Goal: Task Accomplishment & Management: Complete application form

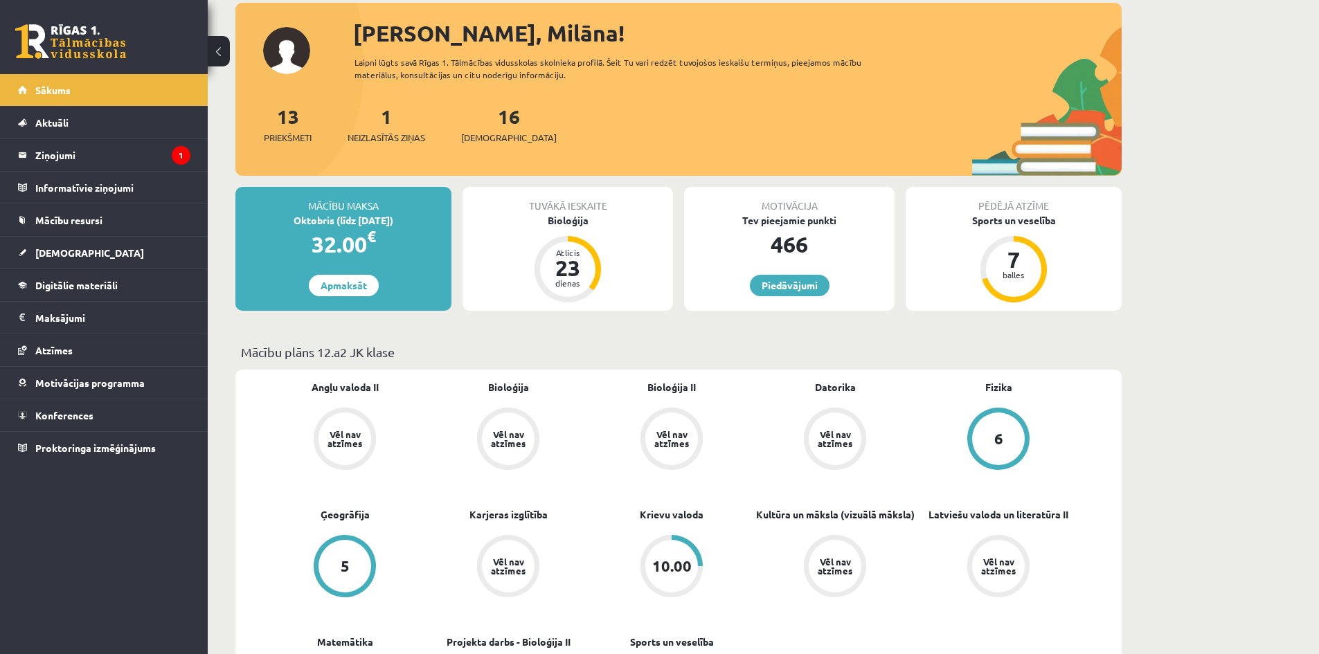
scroll to position [208, 0]
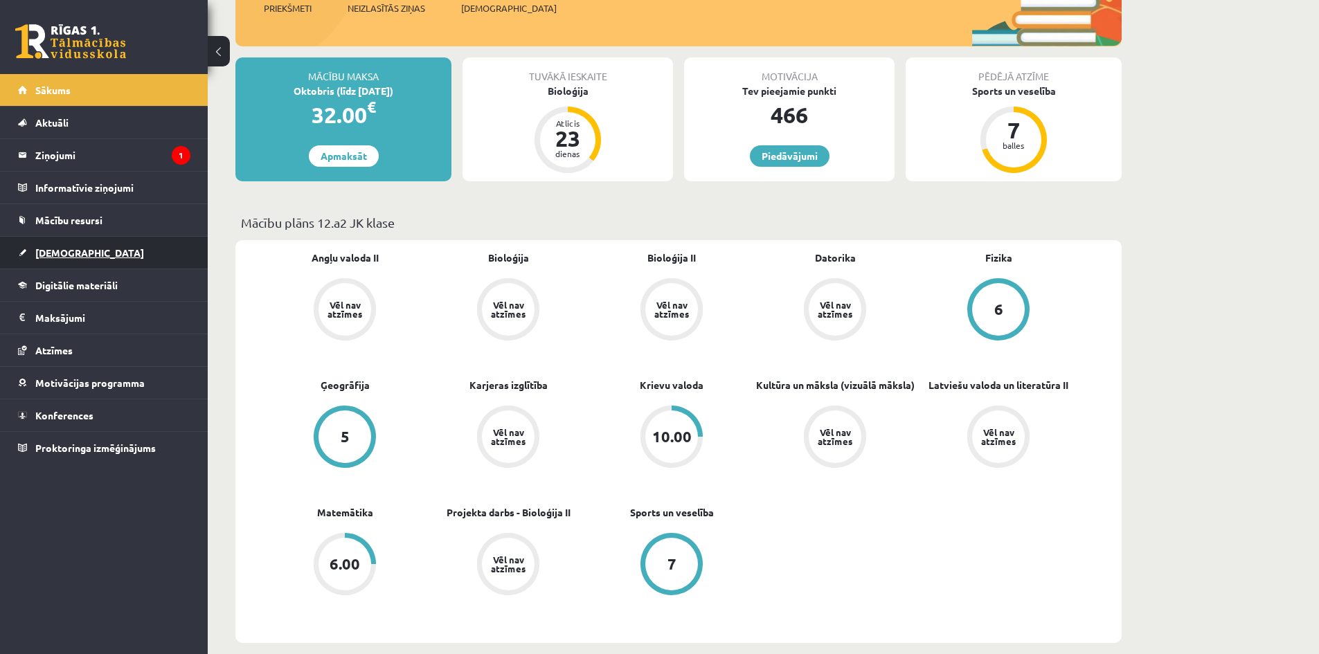
click at [34, 247] on link "[DEMOGRAPHIC_DATA]" at bounding box center [104, 253] width 172 height 32
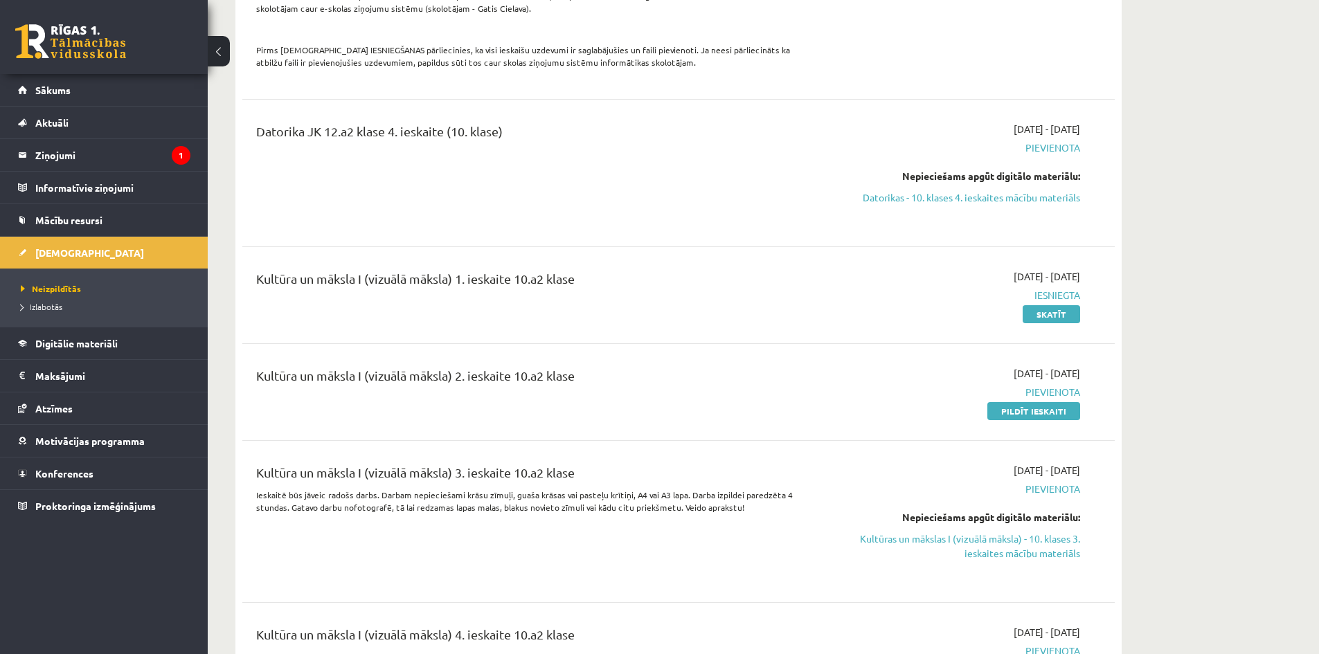
scroll to position [2285, 0]
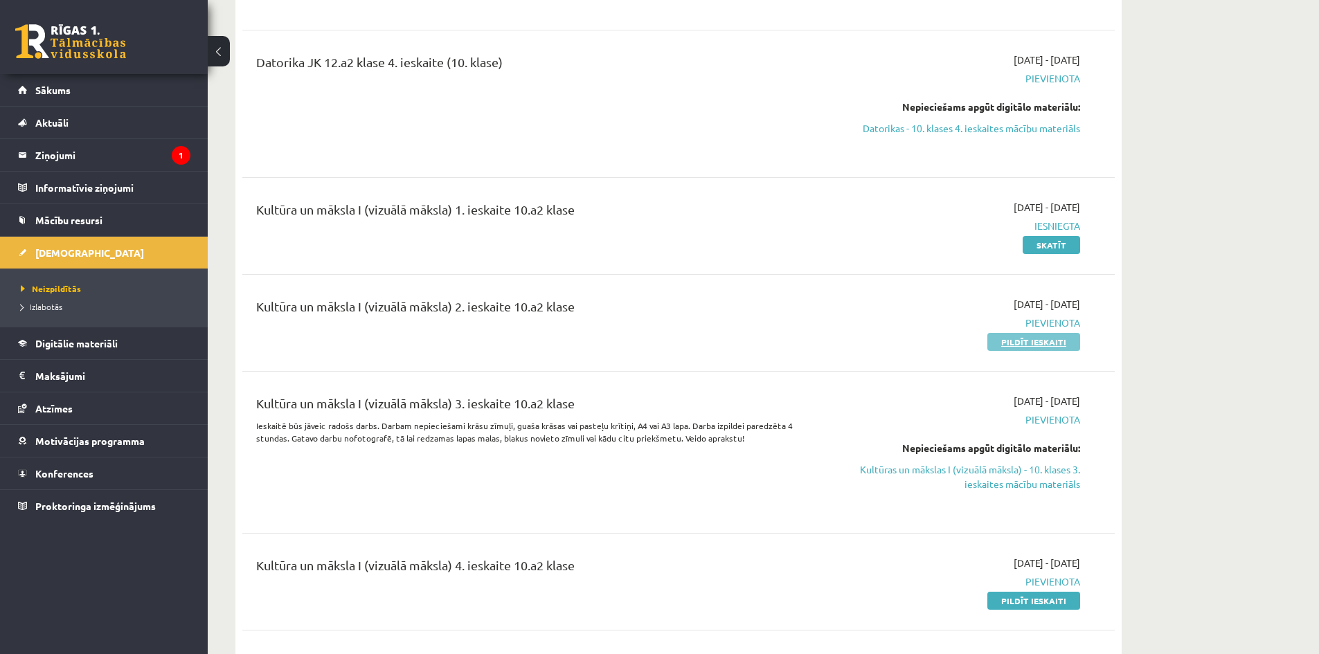
click at [1032, 333] on link "Pildīt ieskaiti" at bounding box center [1033, 342] width 93 height 18
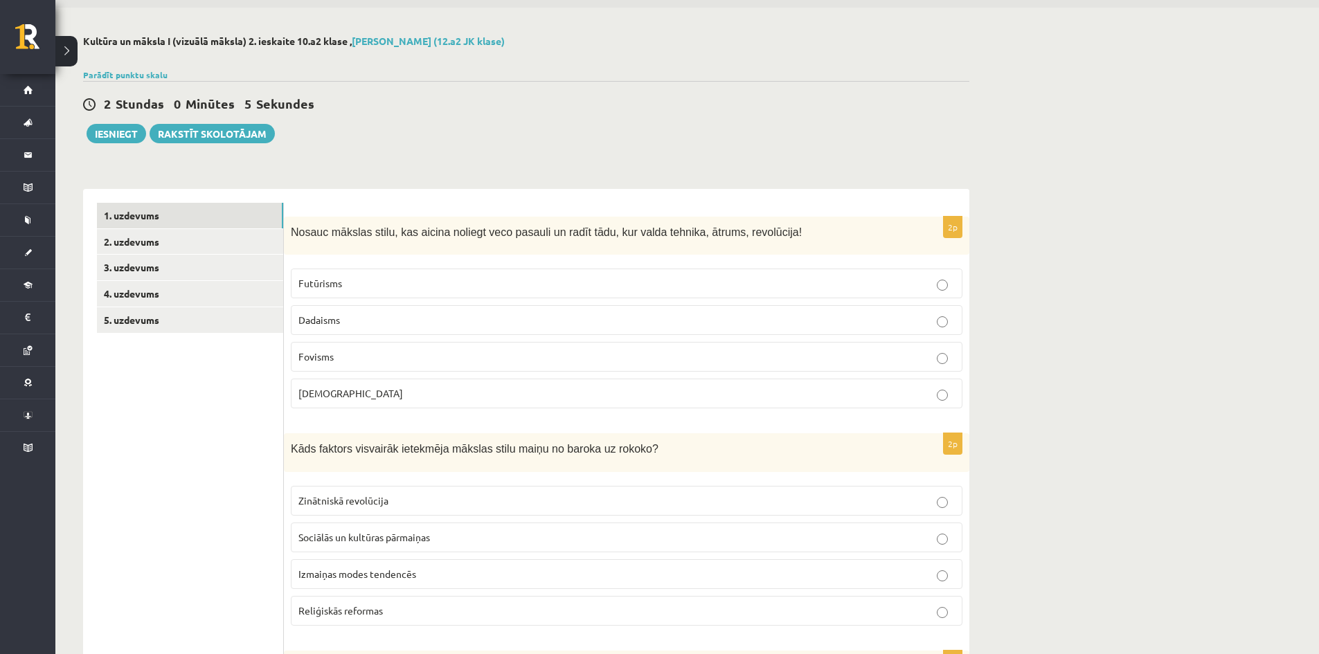
scroll to position [69, 0]
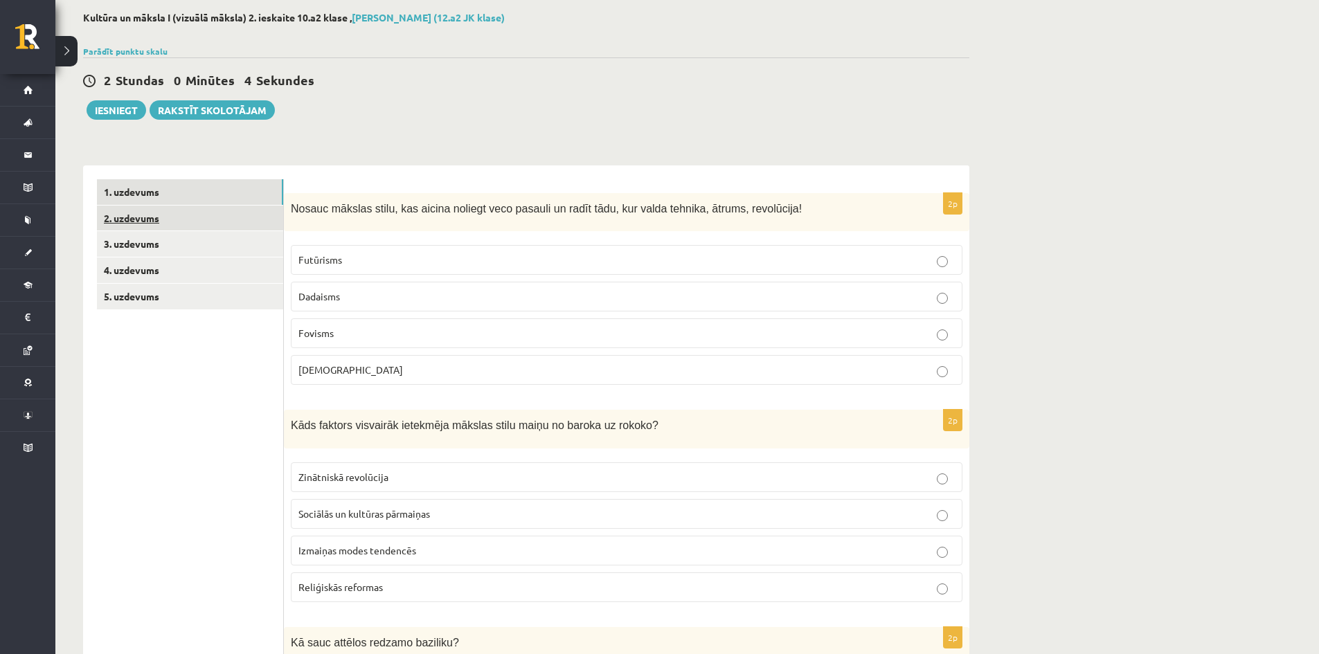
click at [134, 229] on link "2. uzdevums" at bounding box center [190, 219] width 186 height 26
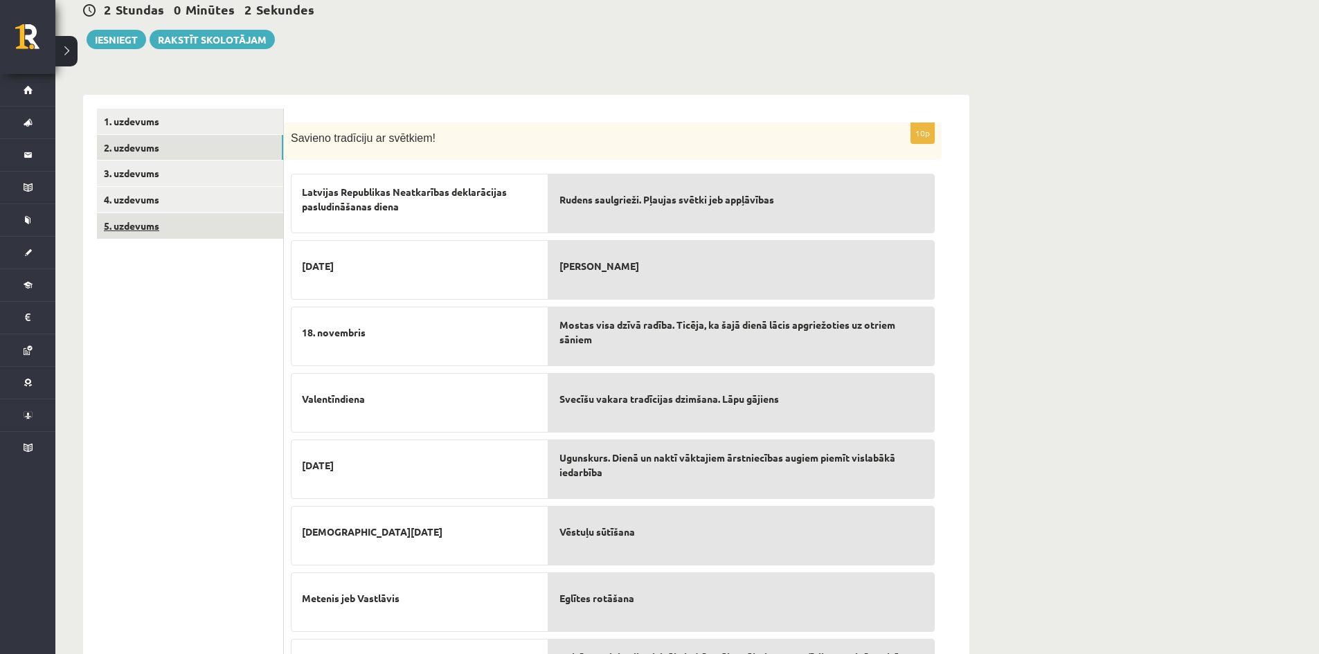
scroll to position [138, 0]
click at [150, 178] on link "3. uzdevums" at bounding box center [190, 175] width 186 height 26
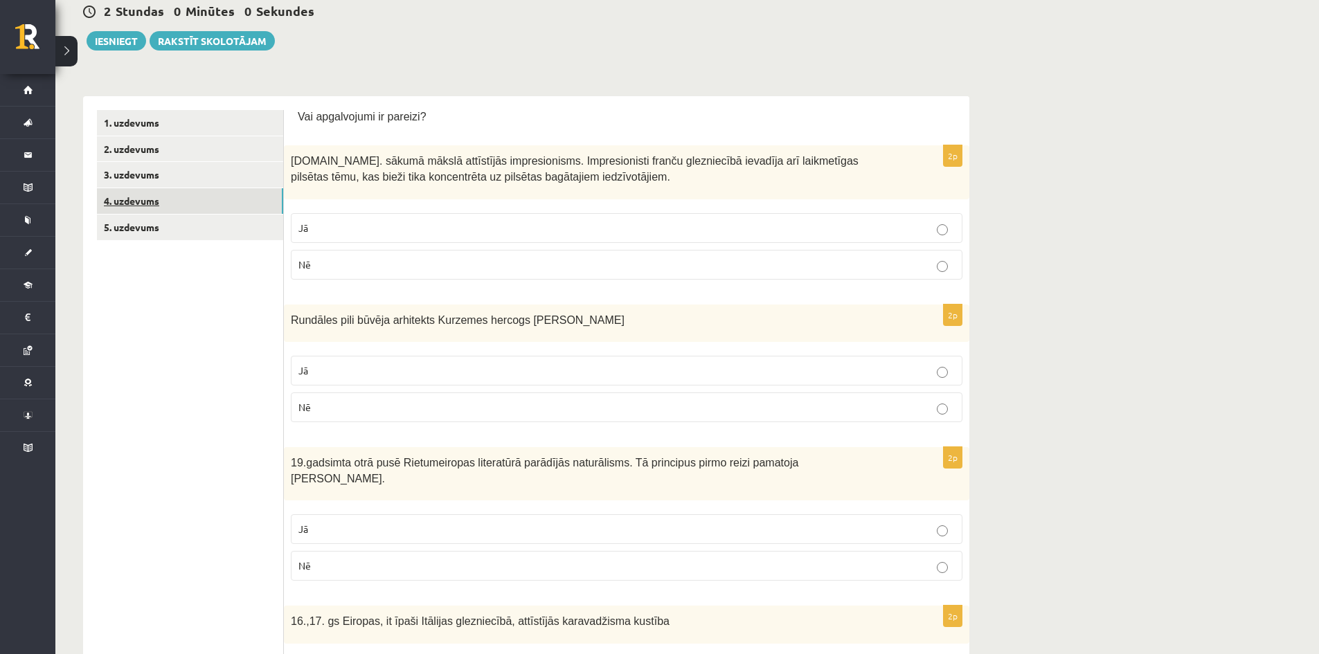
click at [175, 195] on link "4. uzdevums" at bounding box center [190, 201] width 186 height 26
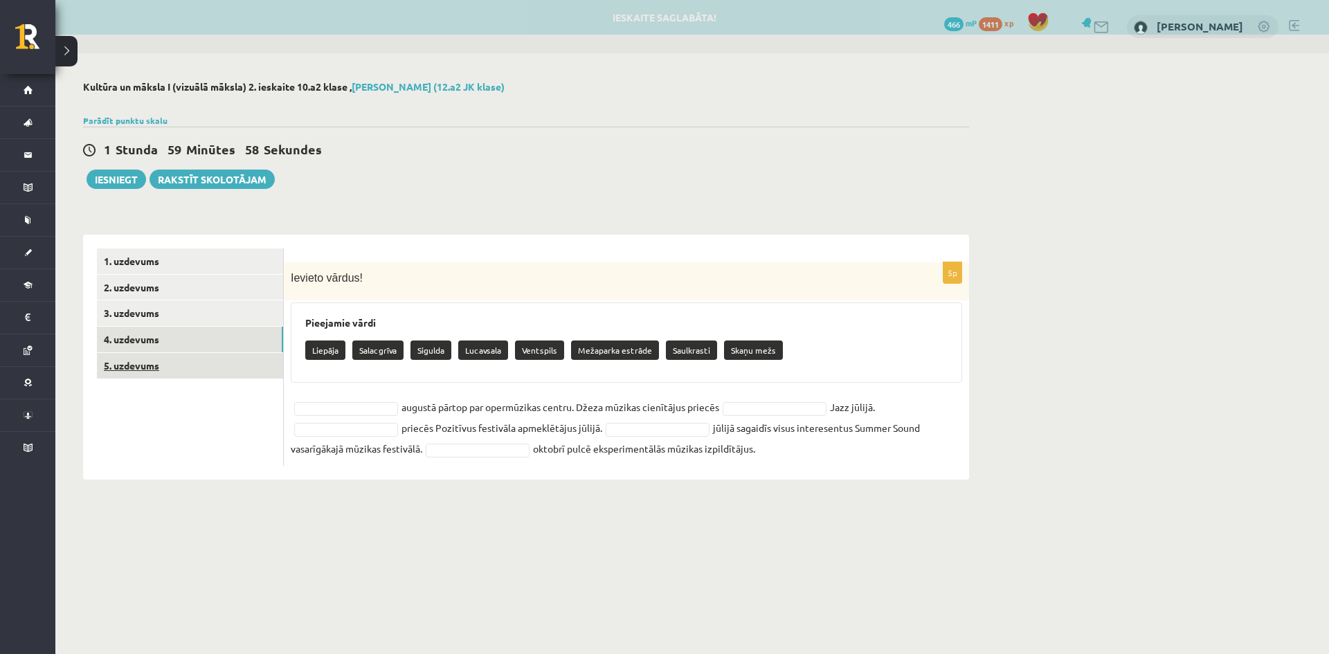
click at [132, 364] on link "5. uzdevums" at bounding box center [190, 366] width 186 height 26
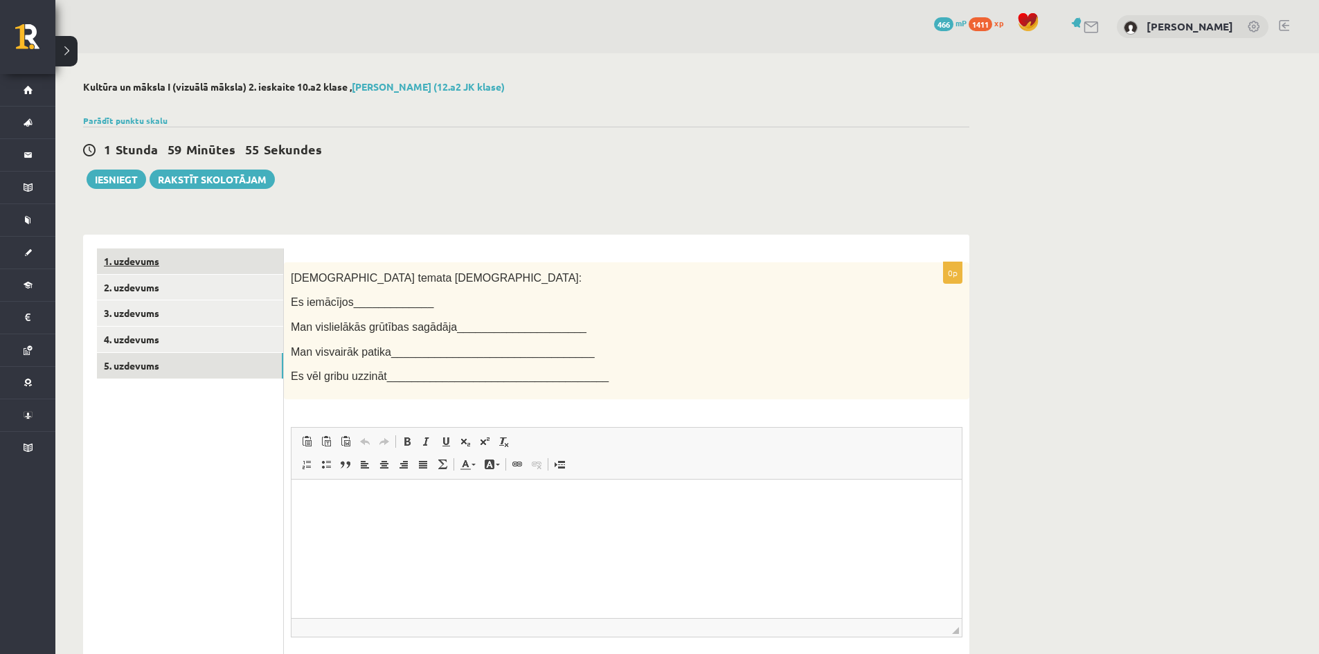
click at [127, 266] on link "1. uzdevums" at bounding box center [190, 262] width 186 height 26
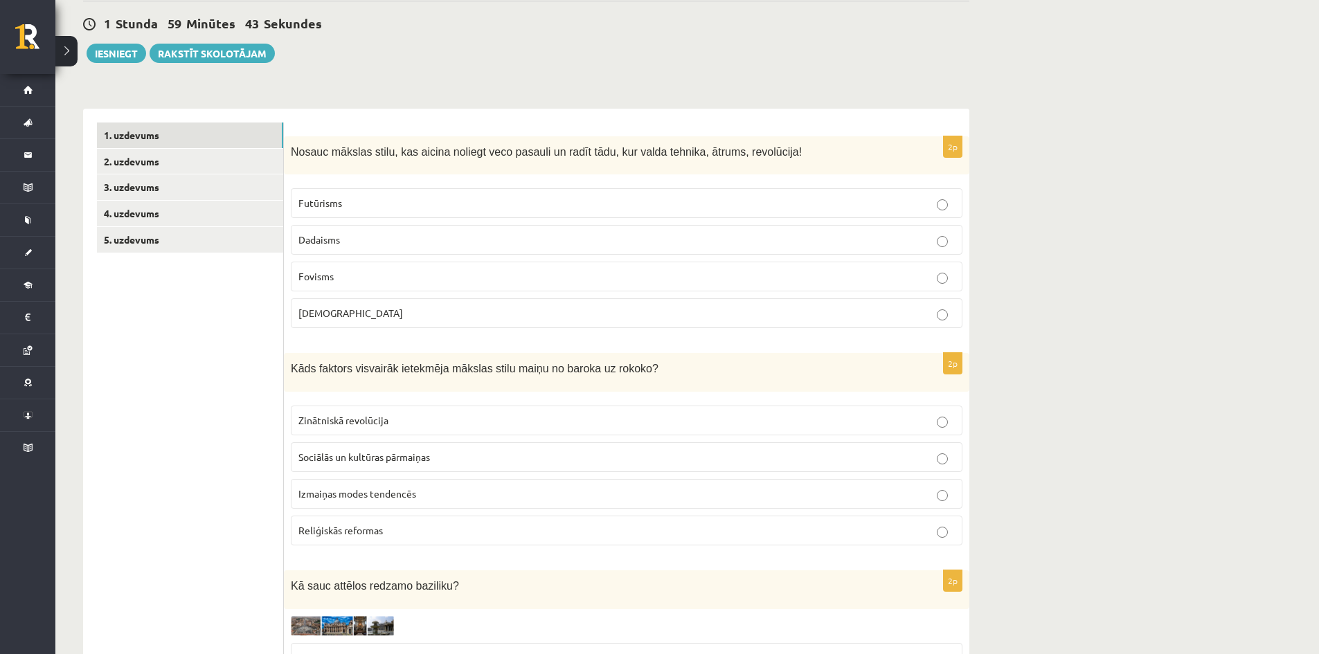
scroll to position [189, 0]
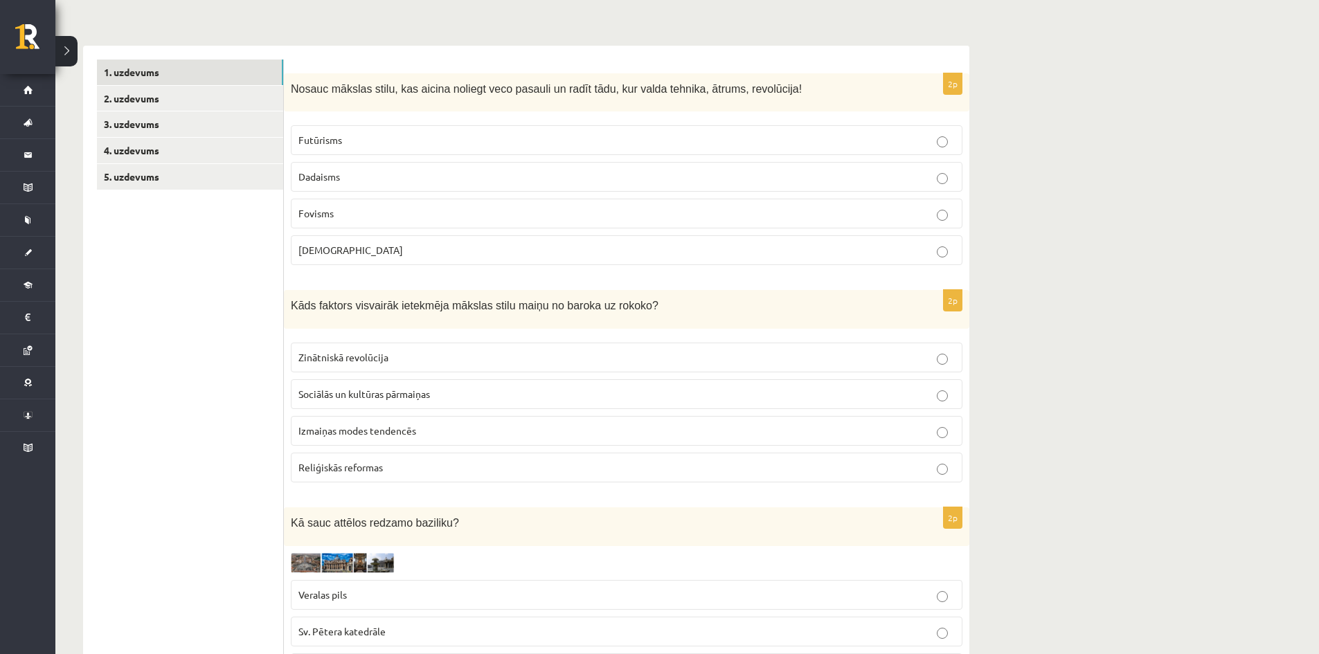
click at [290, 566] on div "2p Kā sauc attēlos redzamo baziliku? Veralas pils Sv. Pētera katedrāle Rundāles…" at bounding box center [626, 620] width 685 height 224
click at [316, 568] on img at bounding box center [343, 563] width 104 height 20
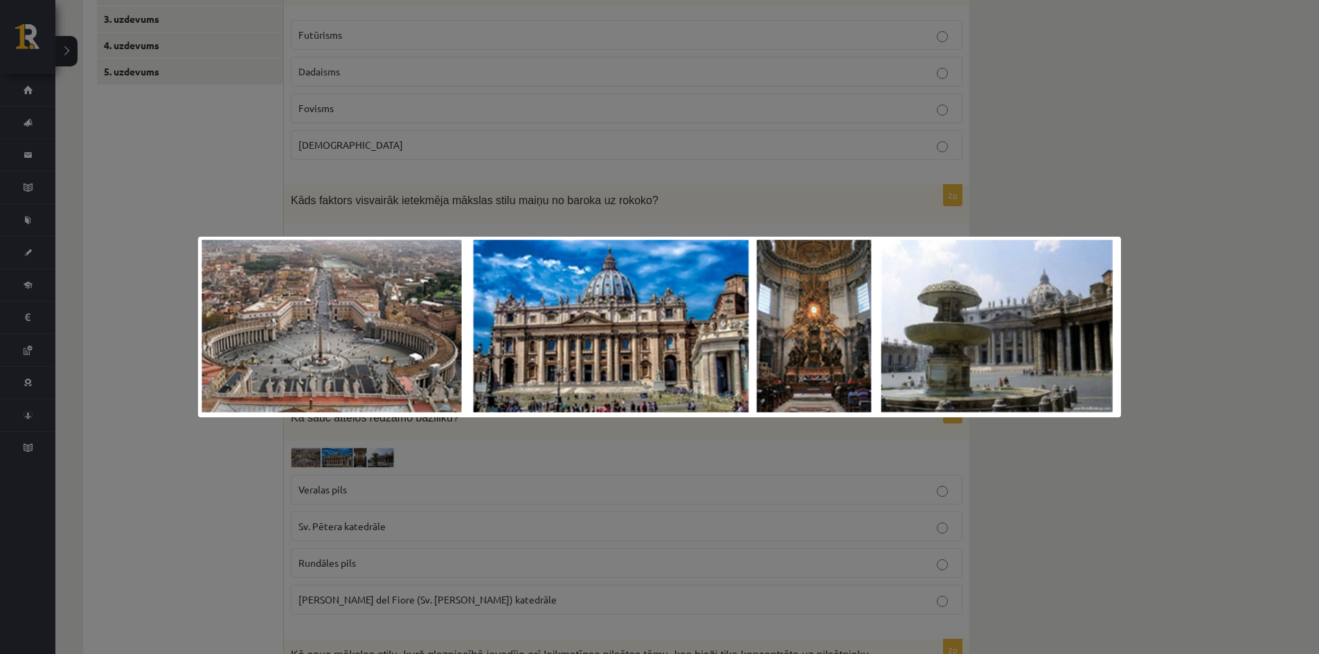
scroll to position [328, 0]
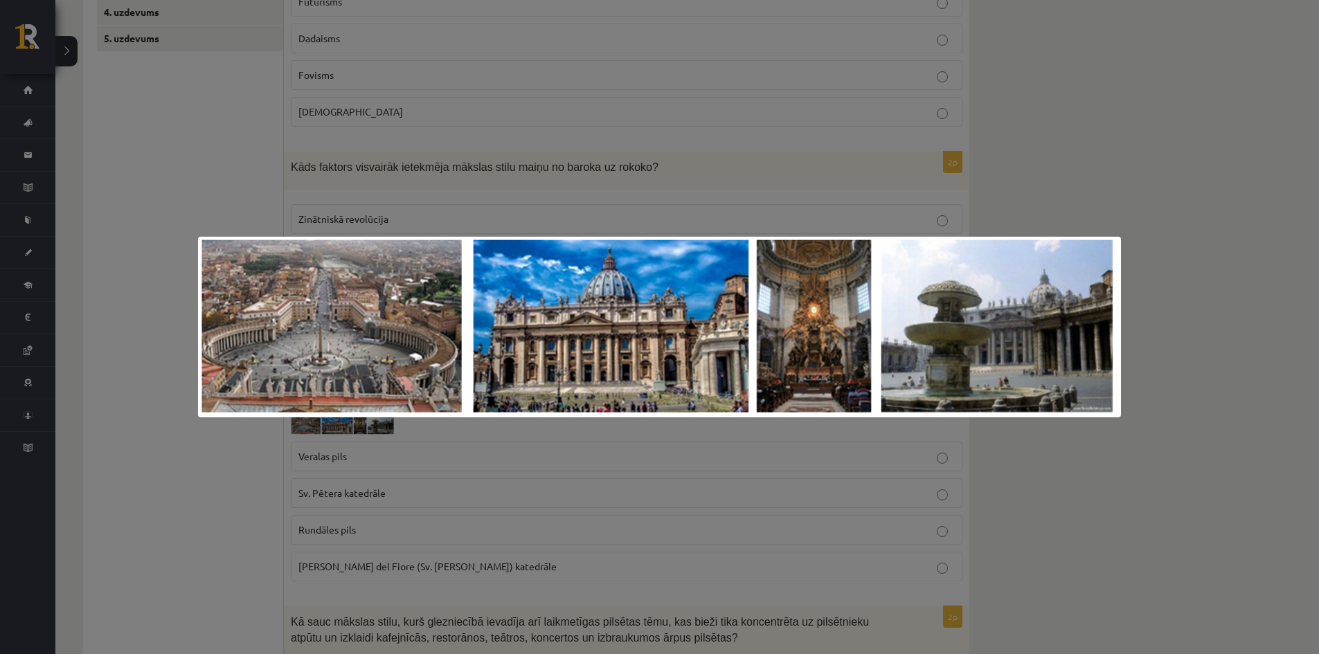
click at [446, 574] on div at bounding box center [659, 327] width 1319 height 654
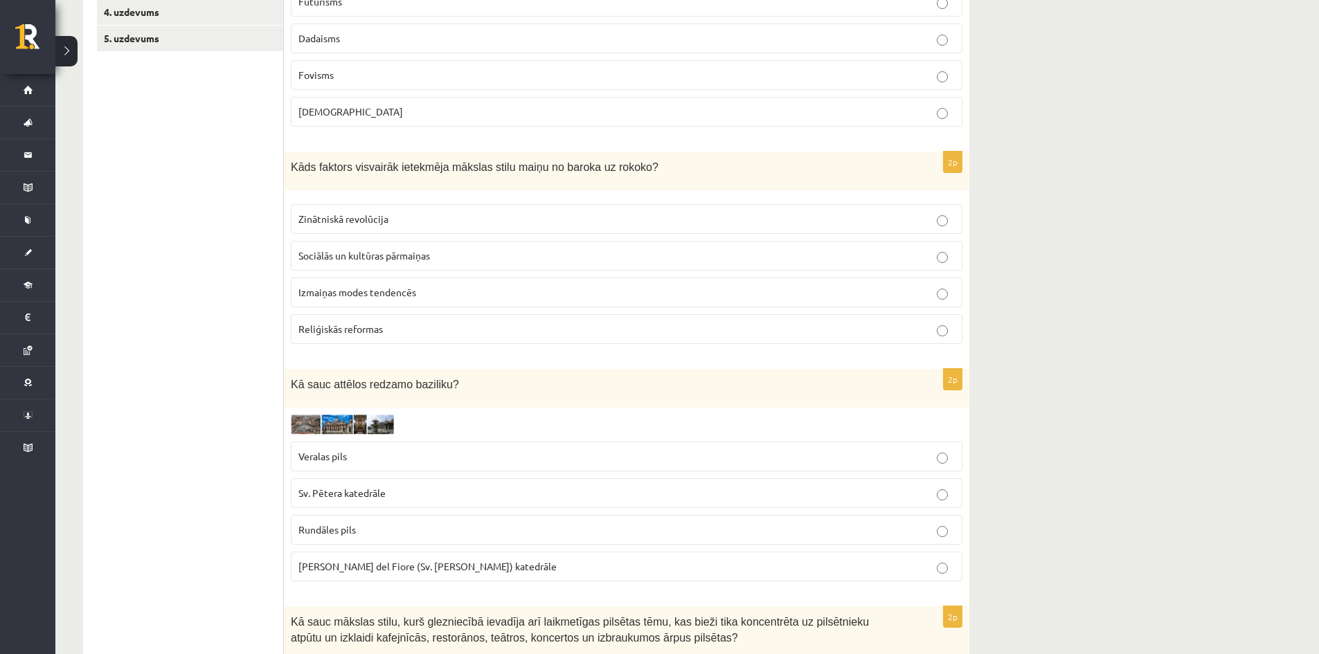
click at [433, 566] on span "Santa Maria del Fiore (Sv. Marijas Ziedu) katedrāle" at bounding box center [427, 566] width 258 height 12
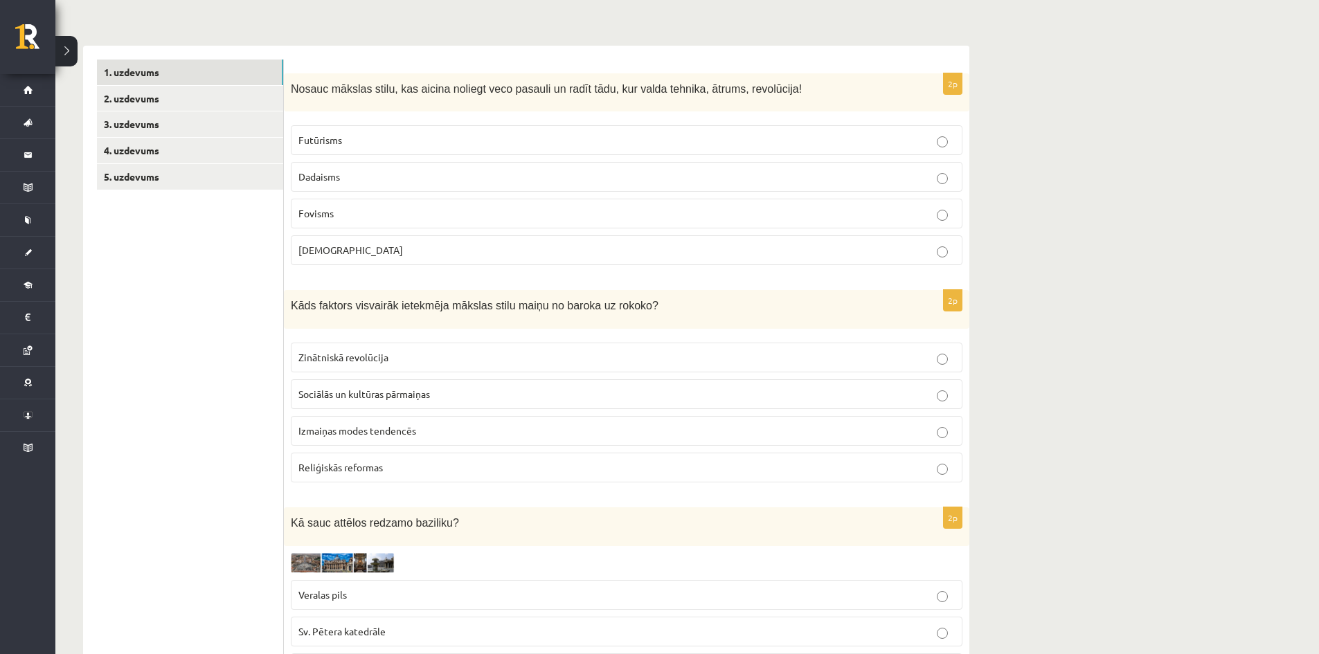
scroll to position [120, 0]
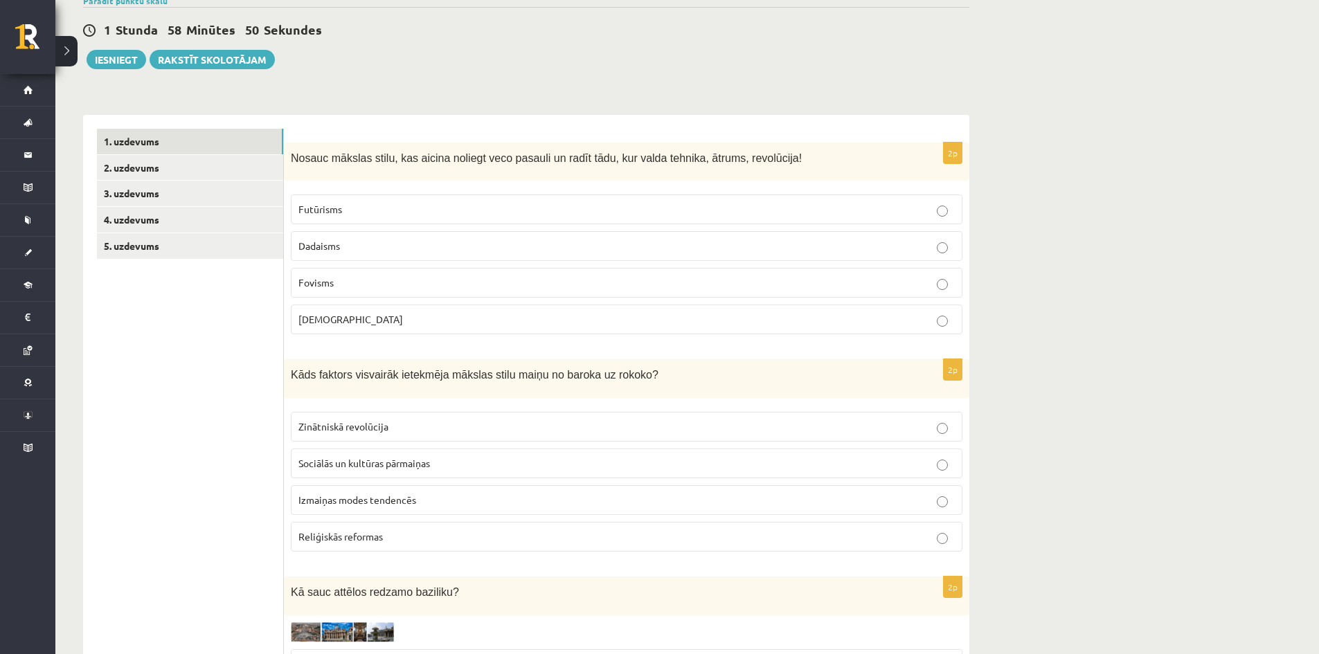
click at [355, 210] on p "Futūrisms" at bounding box center [626, 209] width 656 height 15
click at [330, 458] on span "Sociālās un kultūras pārmaiņas" at bounding box center [364, 463] width 132 height 12
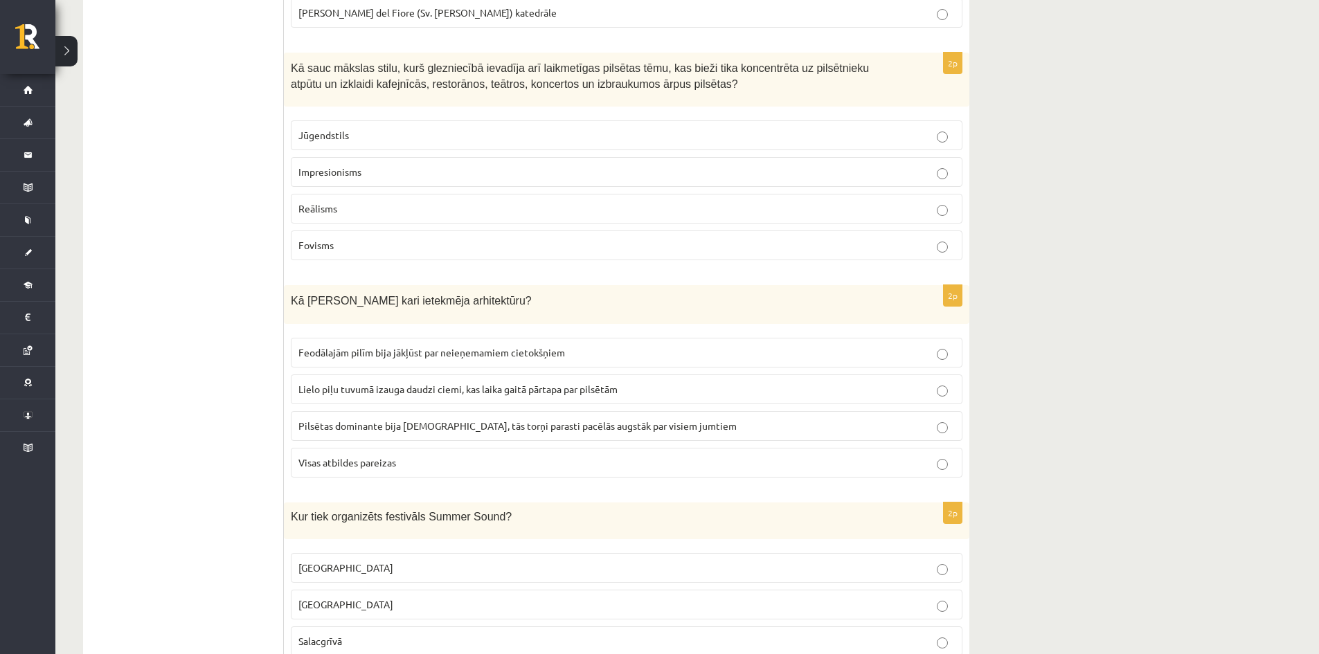
scroll to position [932, 0]
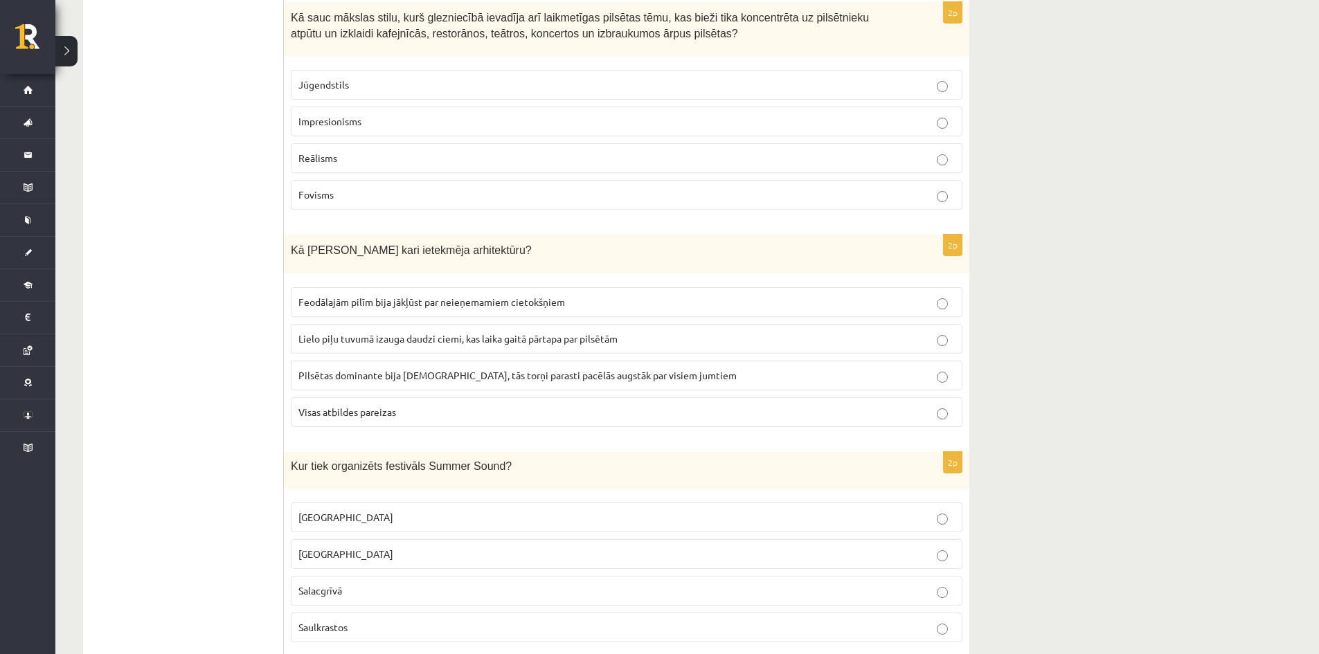
click at [309, 129] on p "Impresionisms" at bounding box center [626, 121] width 656 height 15
click at [358, 418] on span "Visas atbildes pareizas" at bounding box center [347, 412] width 98 height 12
click at [350, 588] on p "Salacgrīvā" at bounding box center [626, 591] width 656 height 15
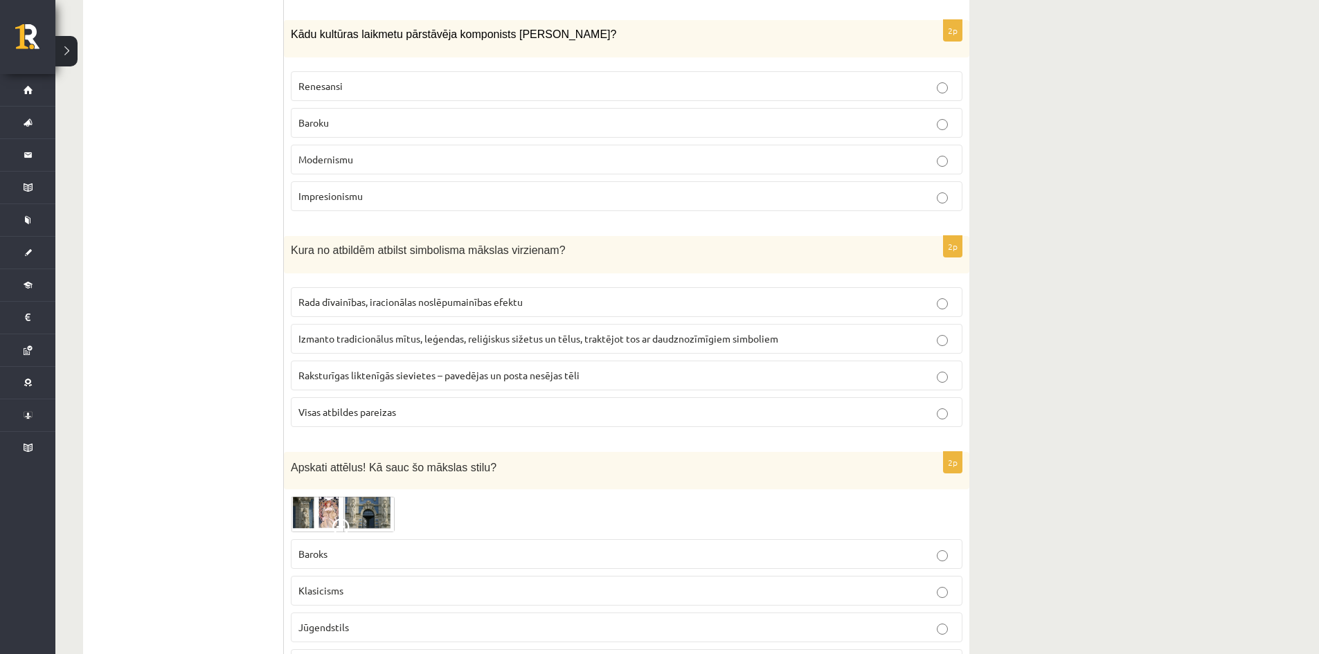
scroll to position [1555, 0]
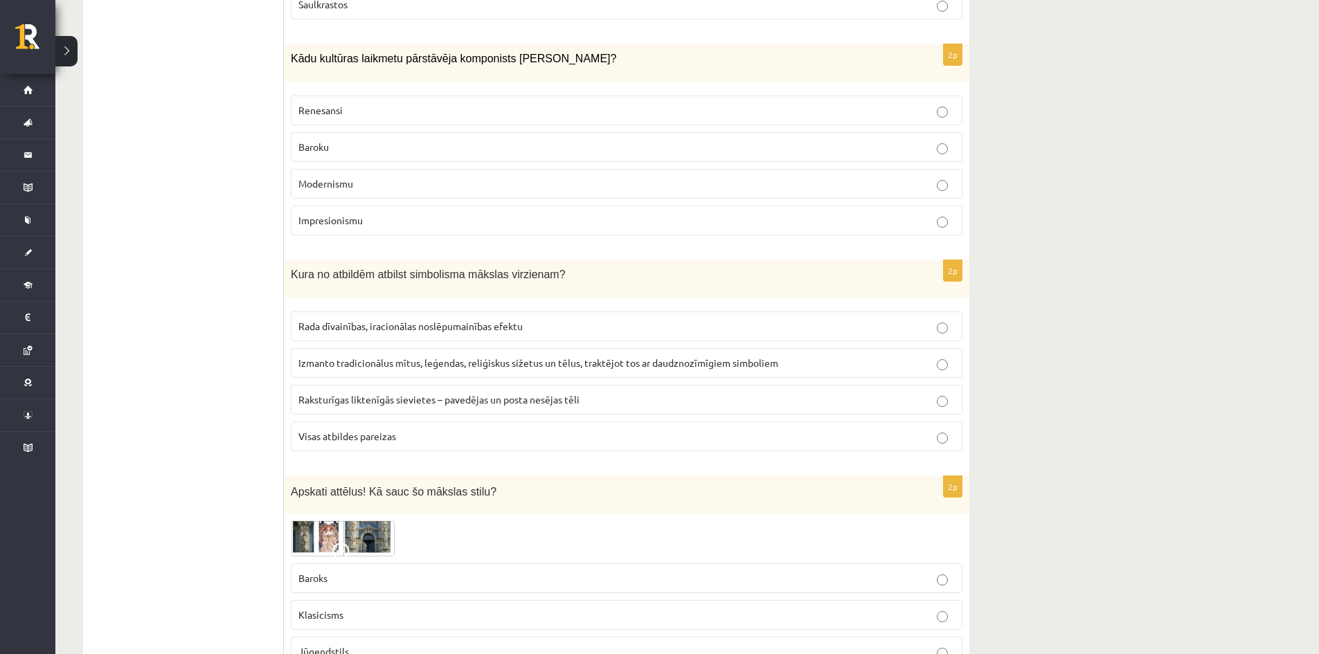
click at [418, 145] on p "Baroku" at bounding box center [626, 147] width 656 height 15
click at [386, 436] on span "Visas atbildes pareizas" at bounding box center [347, 436] width 98 height 12
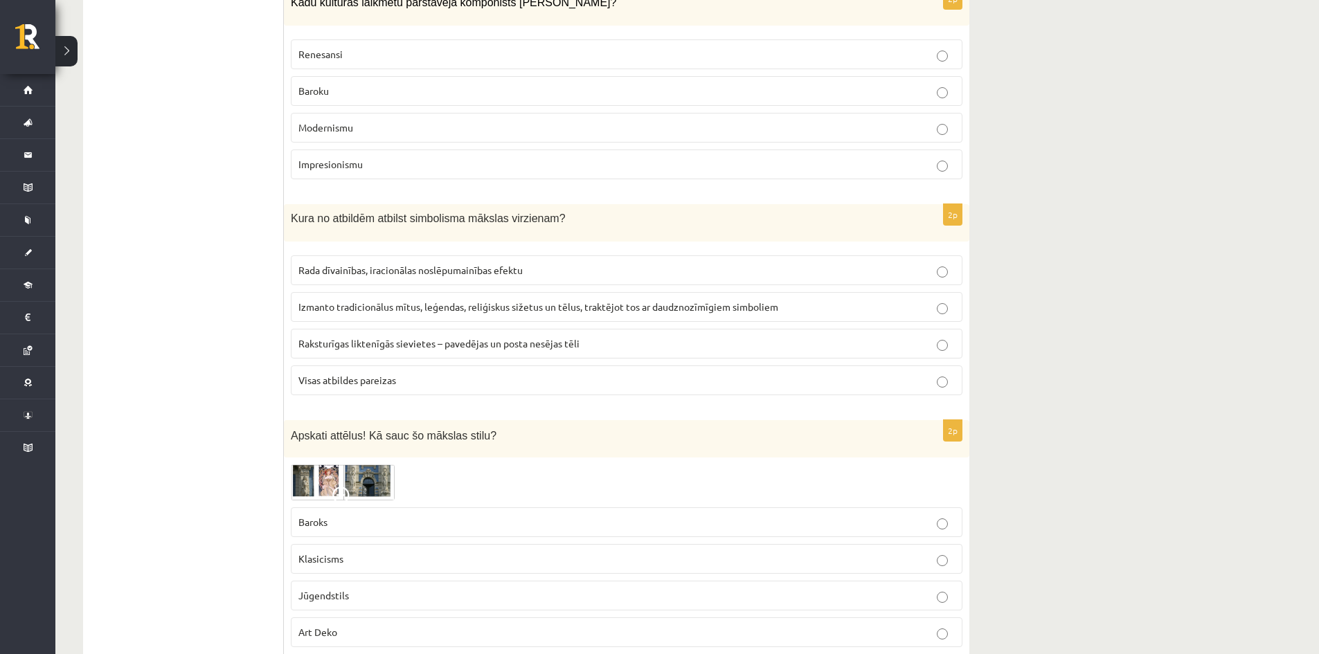
scroll to position [1694, 0]
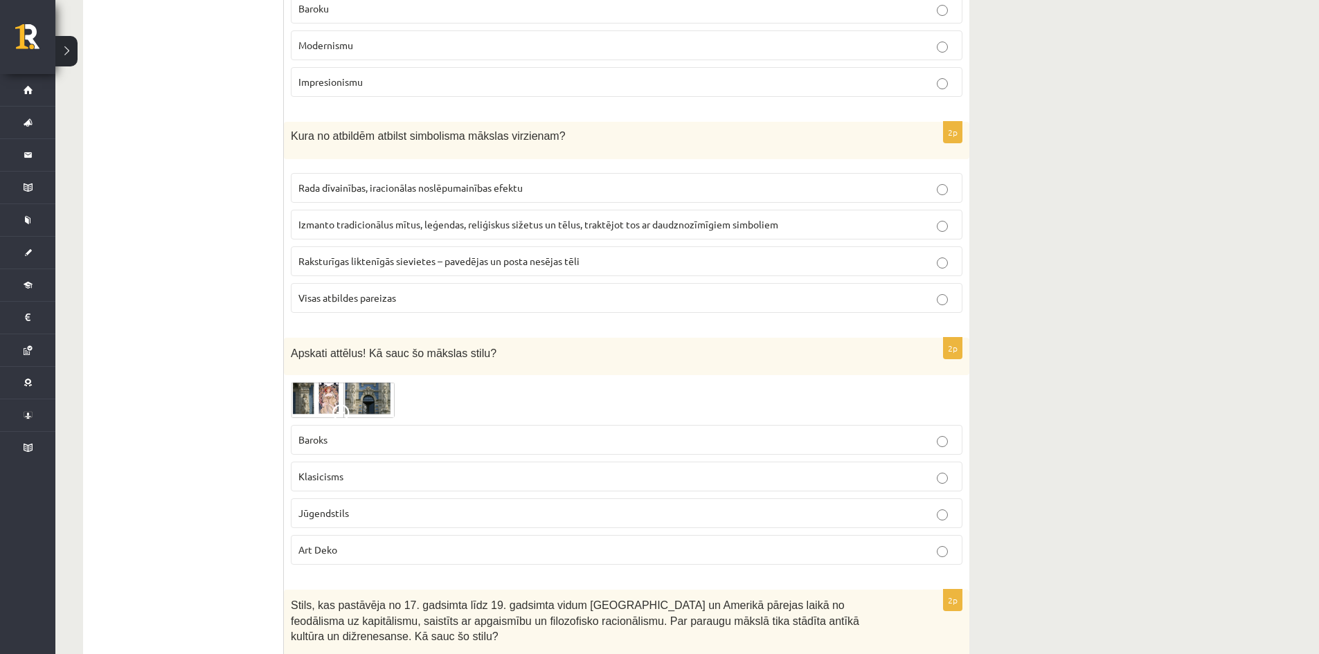
click at [350, 395] on img at bounding box center [343, 400] width 104 height 36
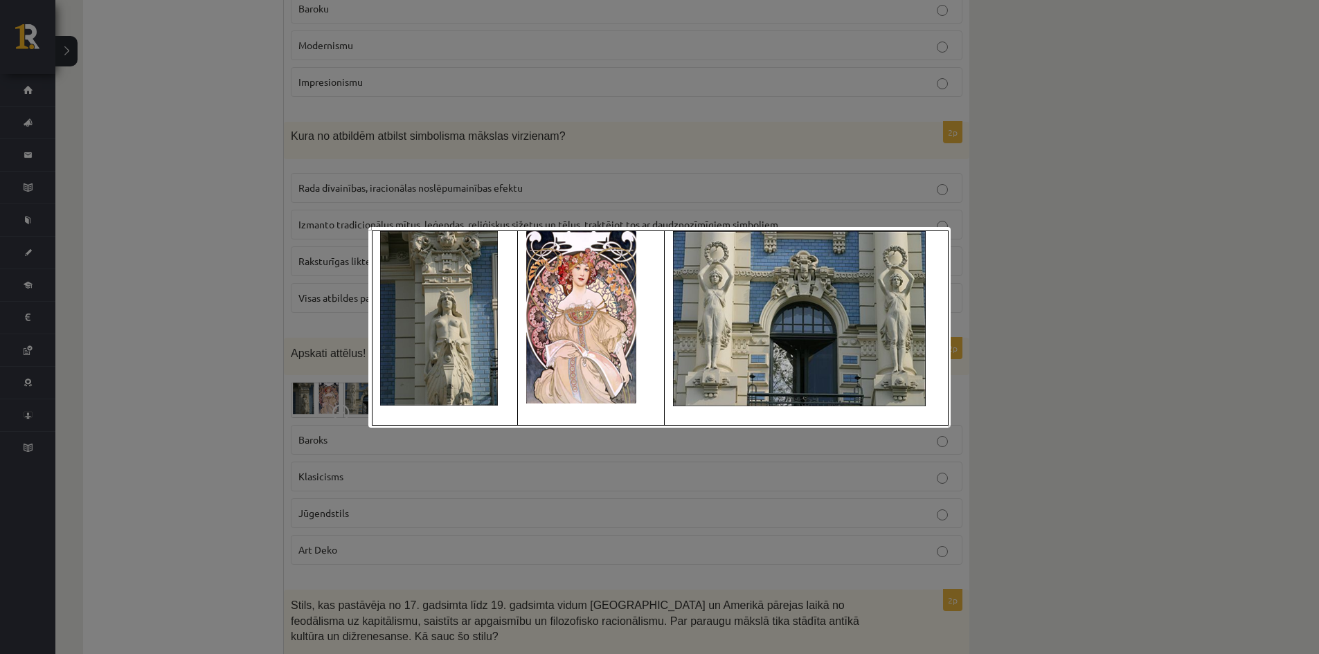
click at [312, 508] on div at bounding box center [659, 327] width 1319 height 654
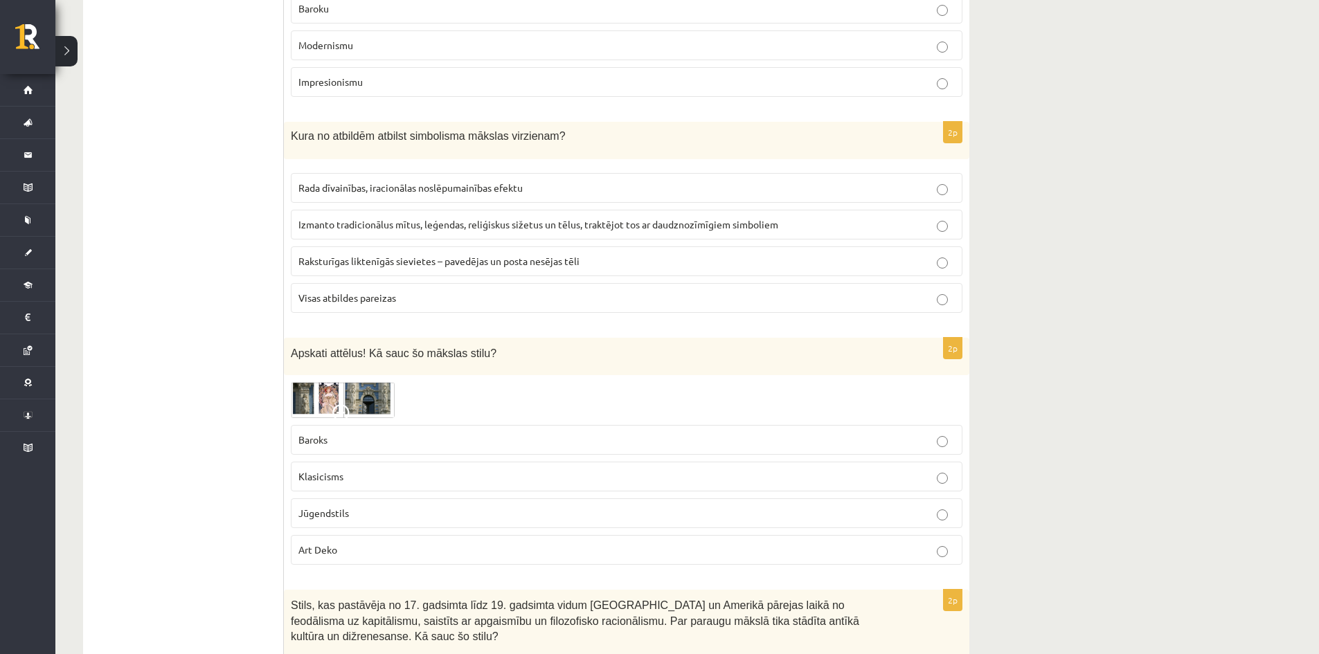
click at [312, 512] on span "Jūgendstils" at bounding box center [323, 513] width 51 height 12
click at [332, 395] on img at bounding box center [343, 400] width 104 height 36
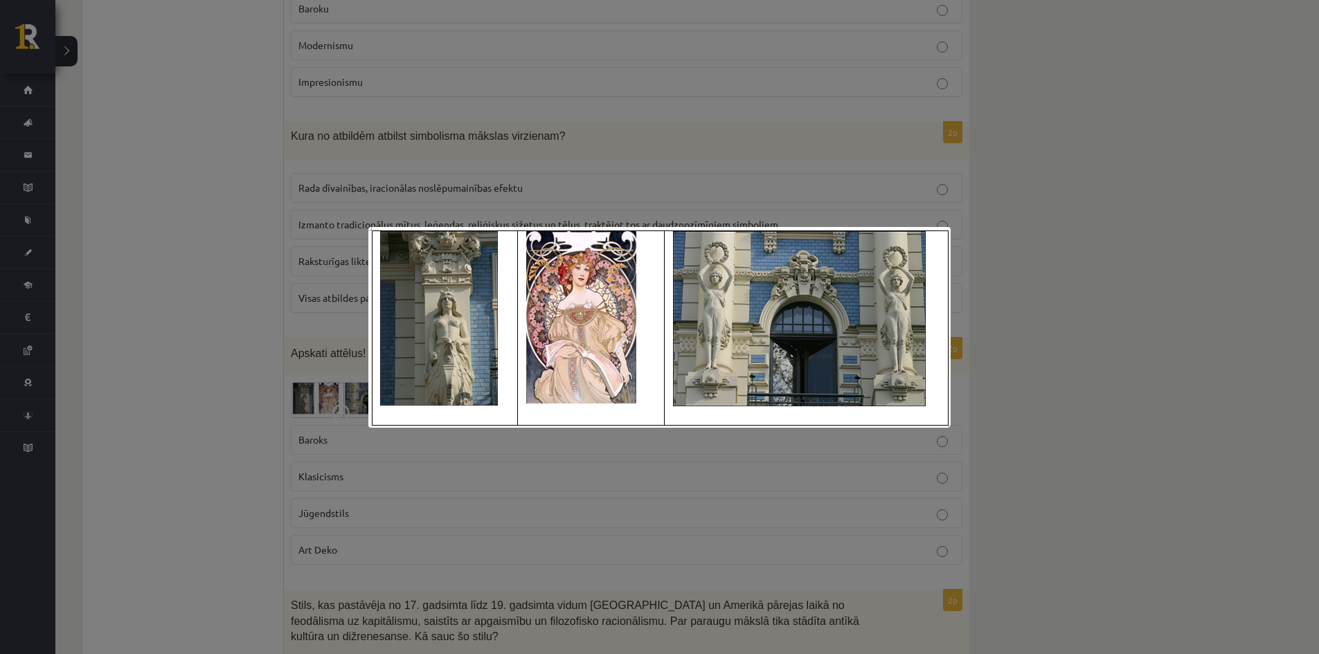
click at [332, 395] on div at bounding box center [659, 327] width 1319 height 654
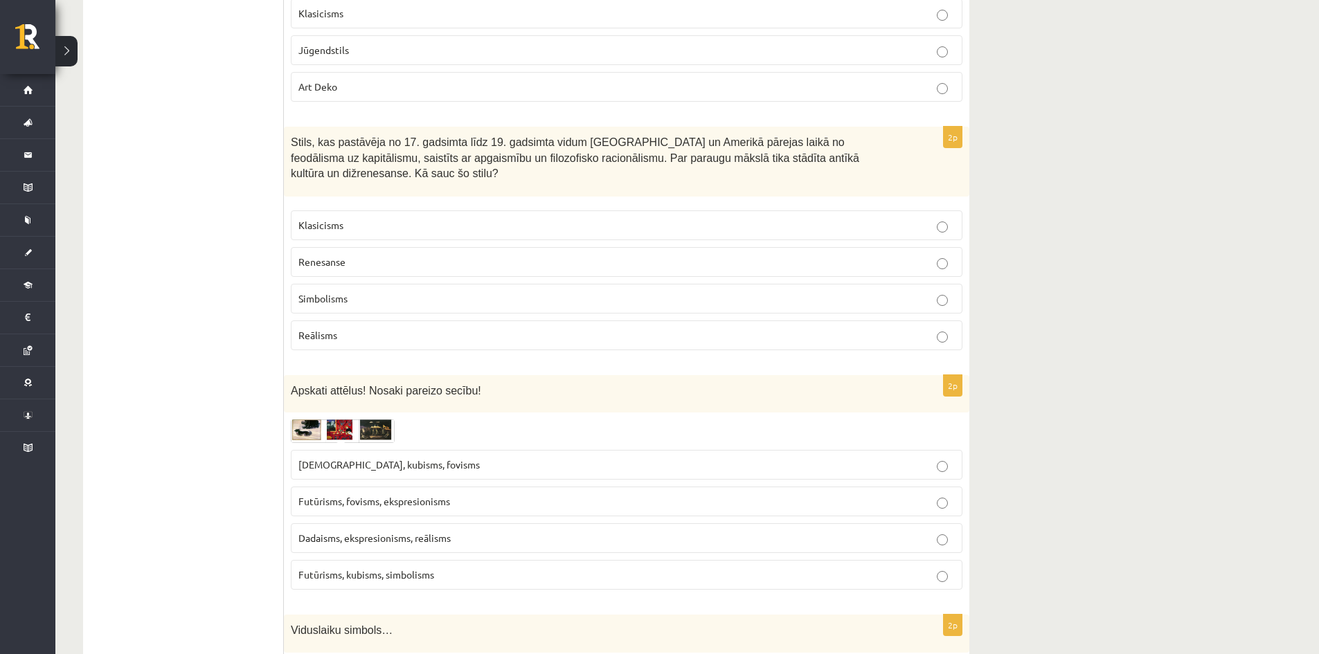
scroll to position [2247, 0]
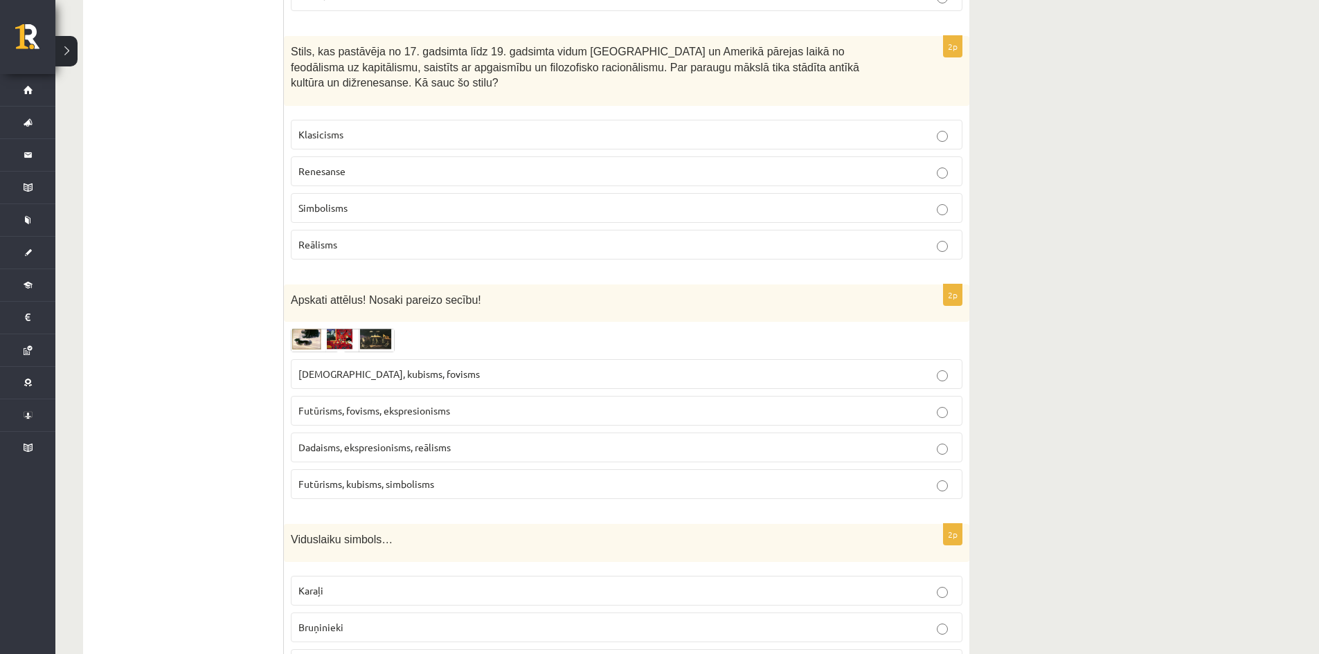
click at [348, 329] on img at bounding box center [343, 341] width 104 height 24
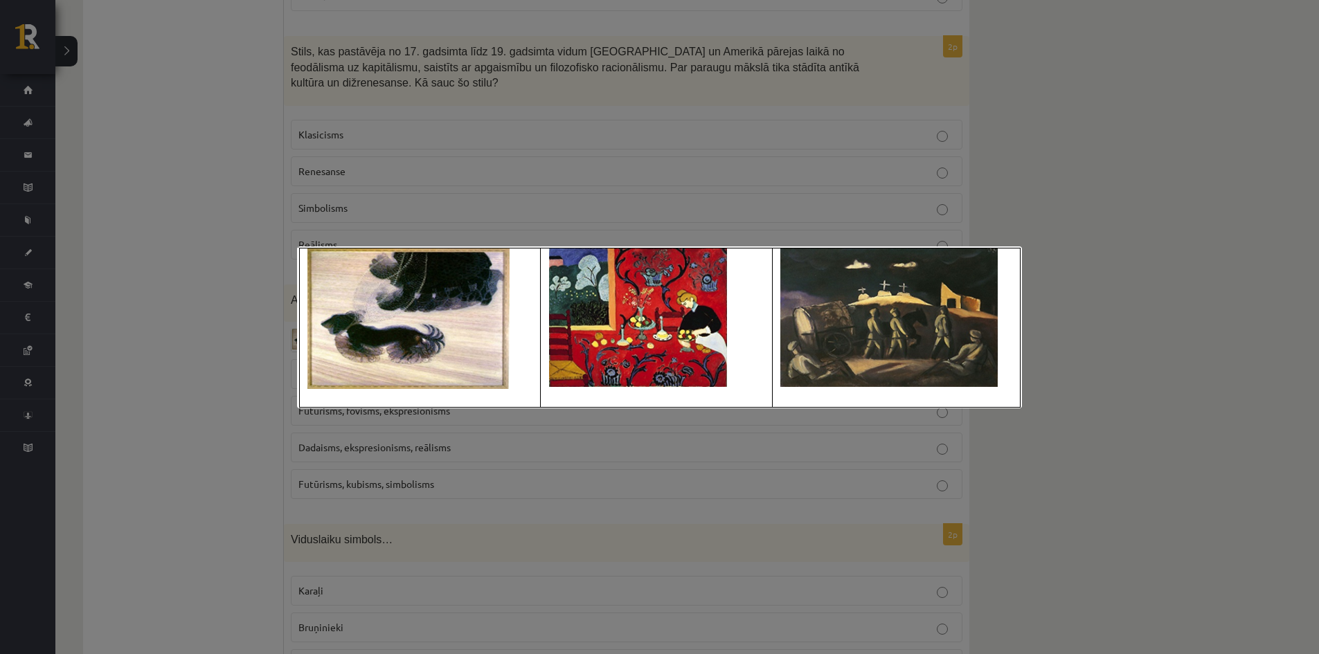
click at [348, 323] on img at bounding box center [659, 327] width 725 height 162
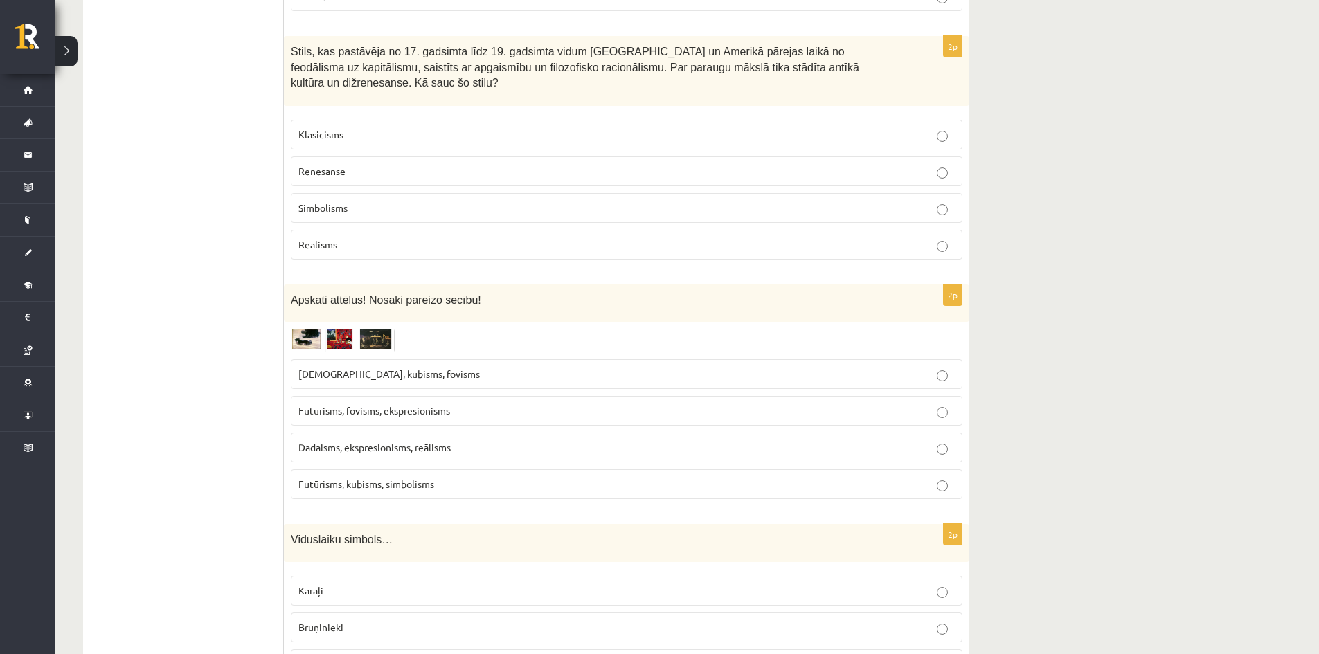
click at [365, 404] on span "Futūrisms, fovisms, ekspresionisms" at bounding box center [374, 410] width 152 height 12
click at [388, 127] on p "Klasicisms" at bounding box center [626, 134] width 656 height 15
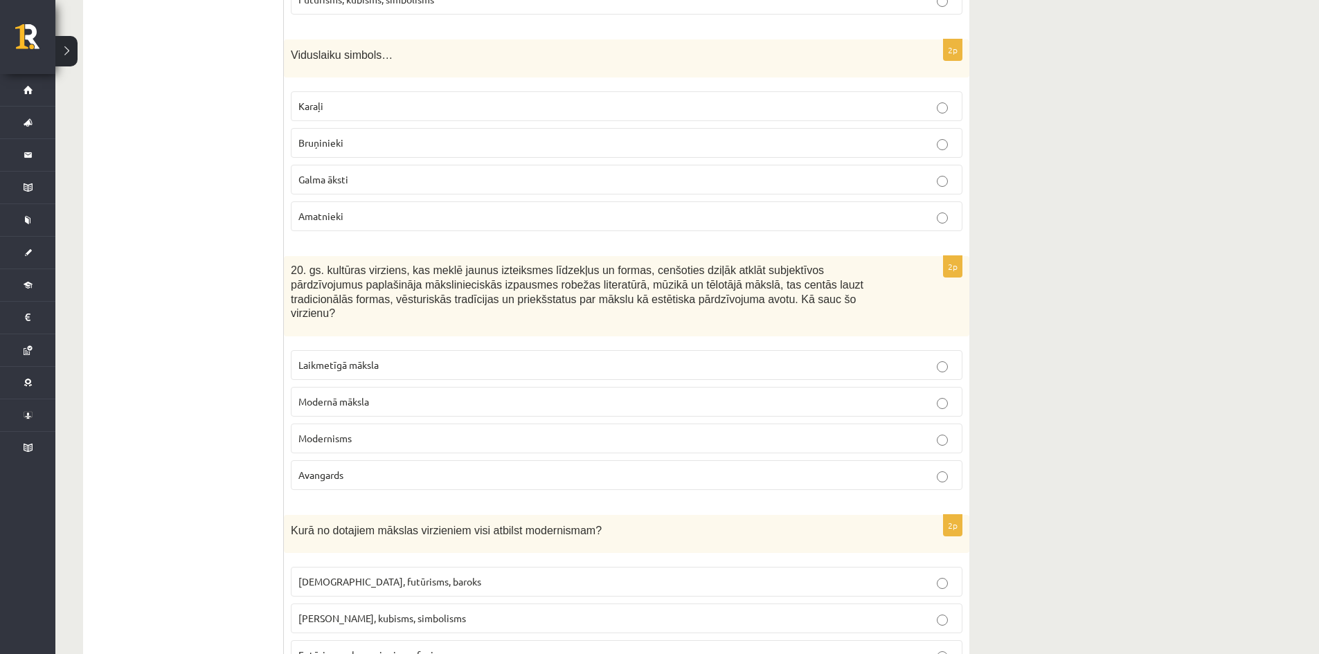
scroll to position [2749, 0]
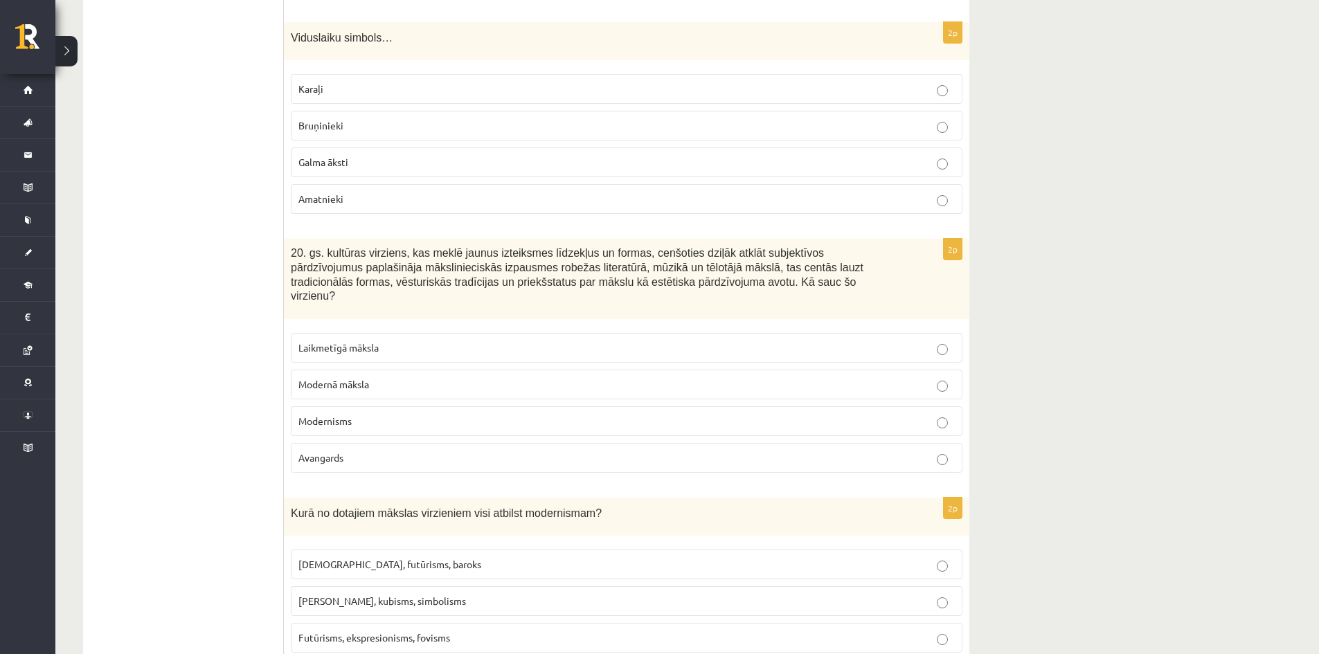
click at [644, 118] on p "Bruņinieki" at bounding box center [626, 125] width 656 height 15
click at [337, 415] on span "Modernisms" at bounding box center [324, 421] width 53 height 12
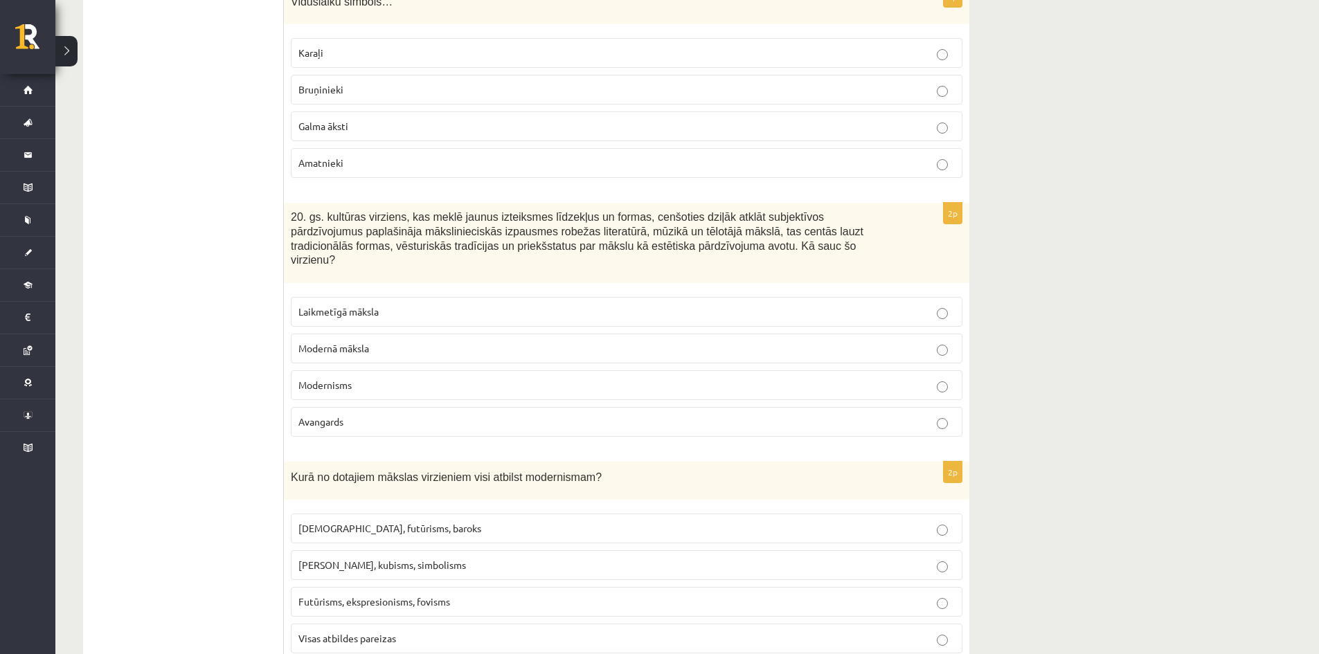
scroll to position [2819, 0]
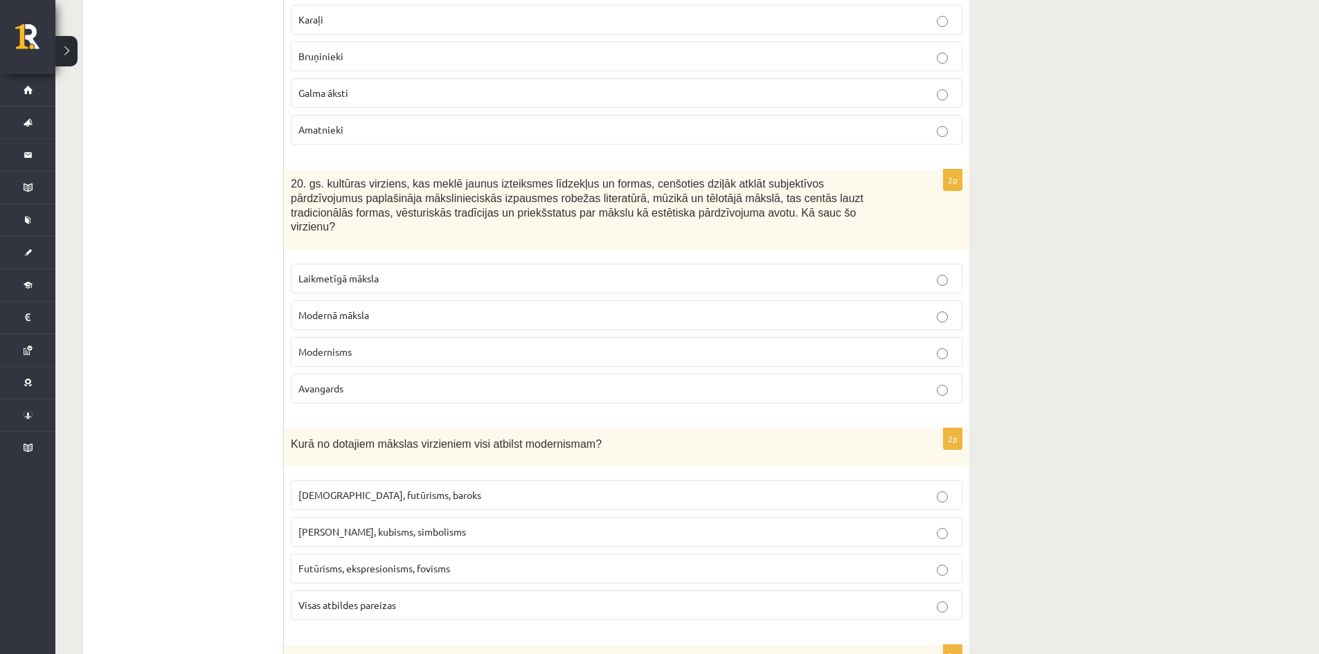
click at [316, 526] on span "Fovisms, kubisms, simbolisms" at bounding box center [382, 532] width 168 height 12
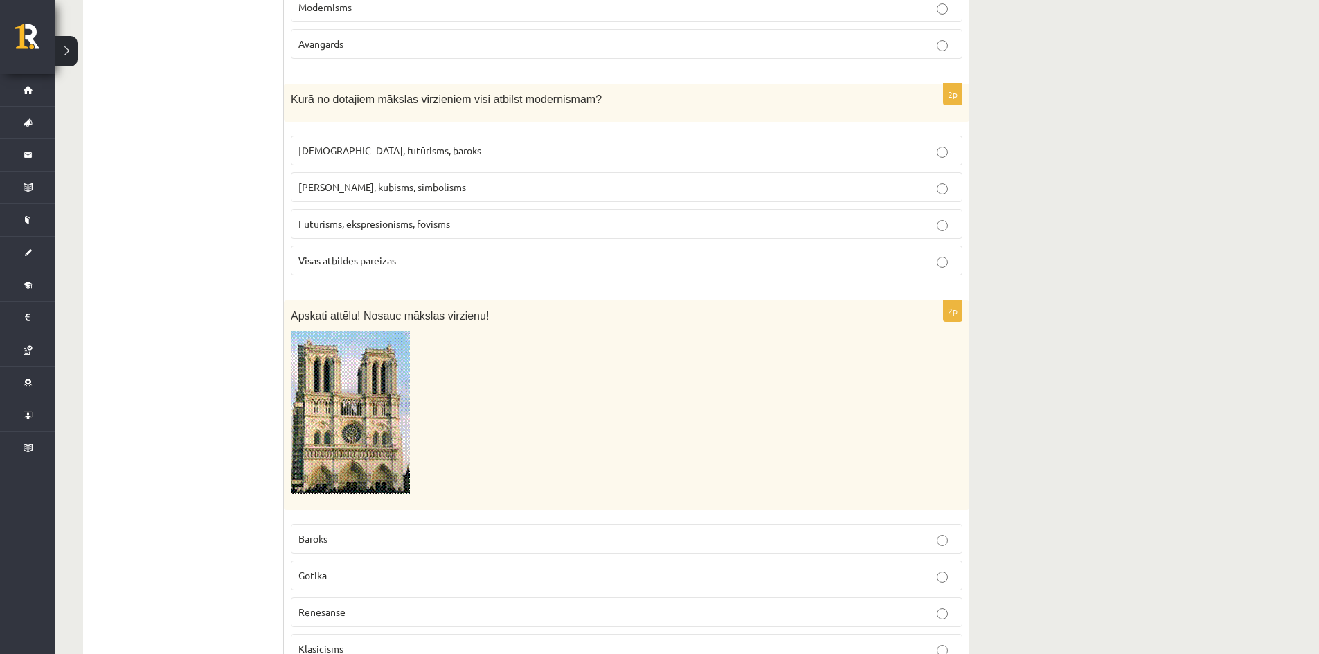
scroll to position [3165, 0]
click at [383, 397] on img at bounding box center [350, 411] width 119 height 163
click at [346, 406] on img at bounding box center [350, 411] width 119 height 163
click at [371, 379] on img at bounding box center [350, 411] width 119 height 163
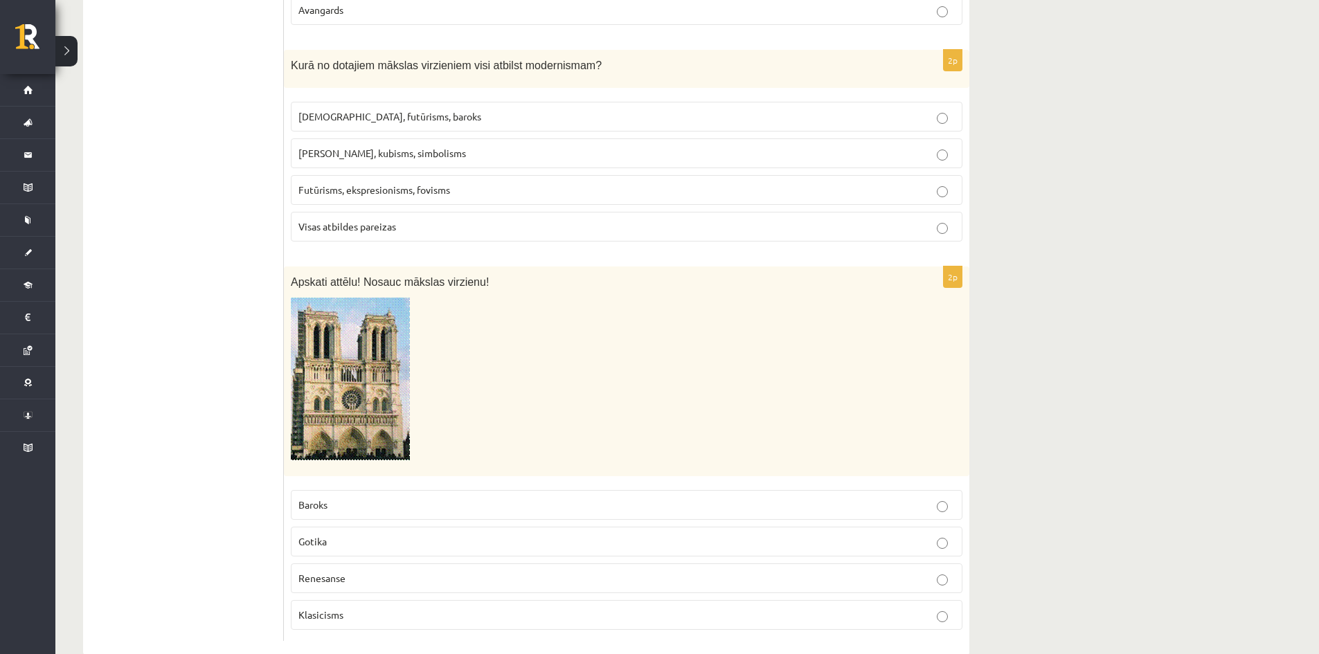
click at [342, 564] on label "Renesanse" at bounding box center [627, 579] width 672 height 30
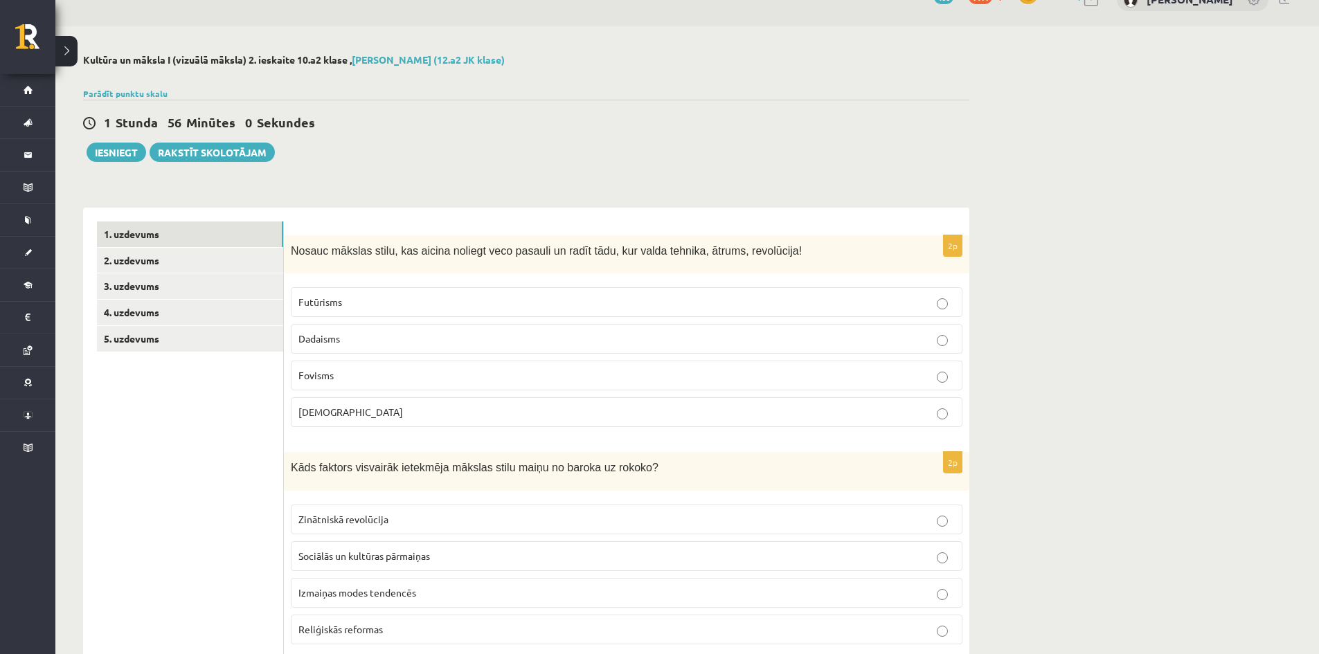
scroll to position [12, 0]
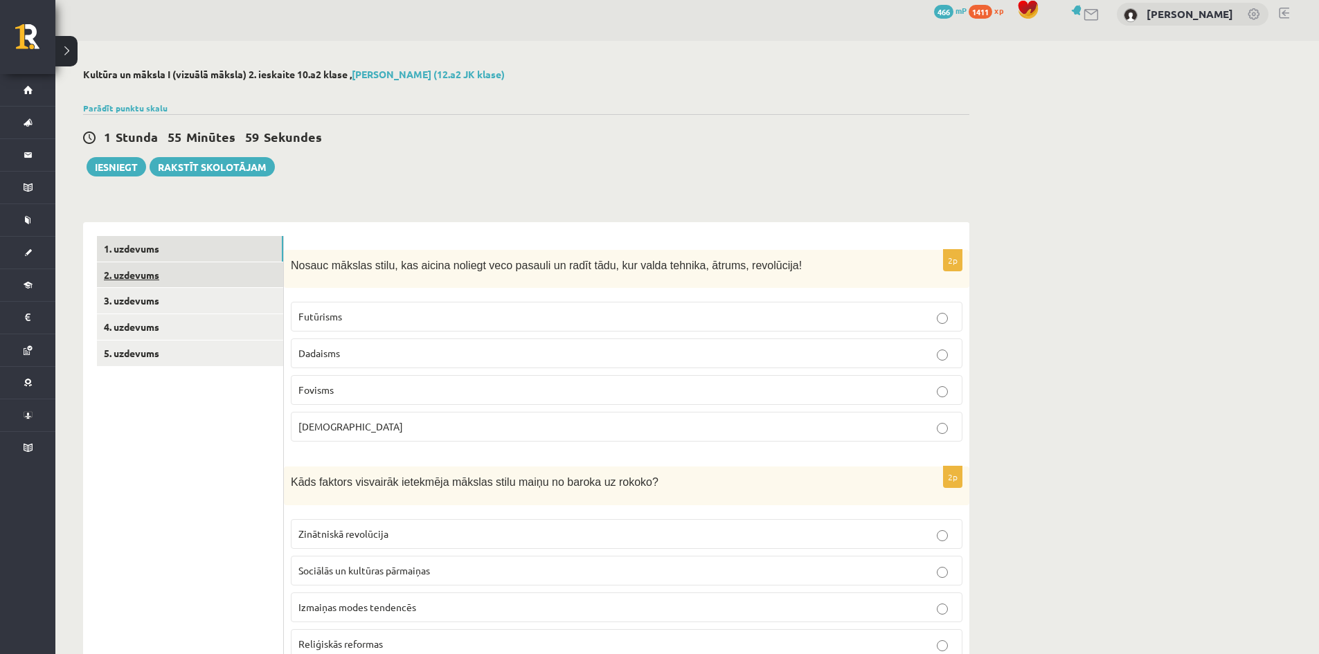
click at [109, 276] on link "2. uzdevums" at bounding box center [190, 275] width 186 height 26
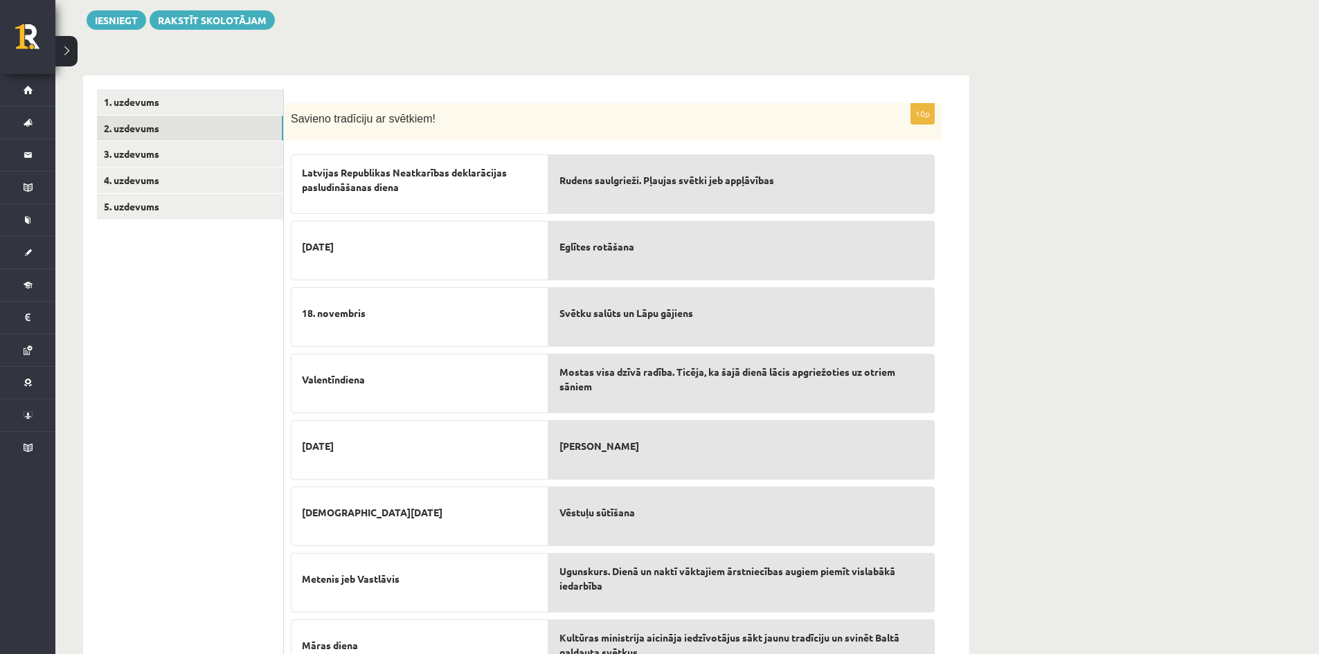
scroll to position [228, 0]
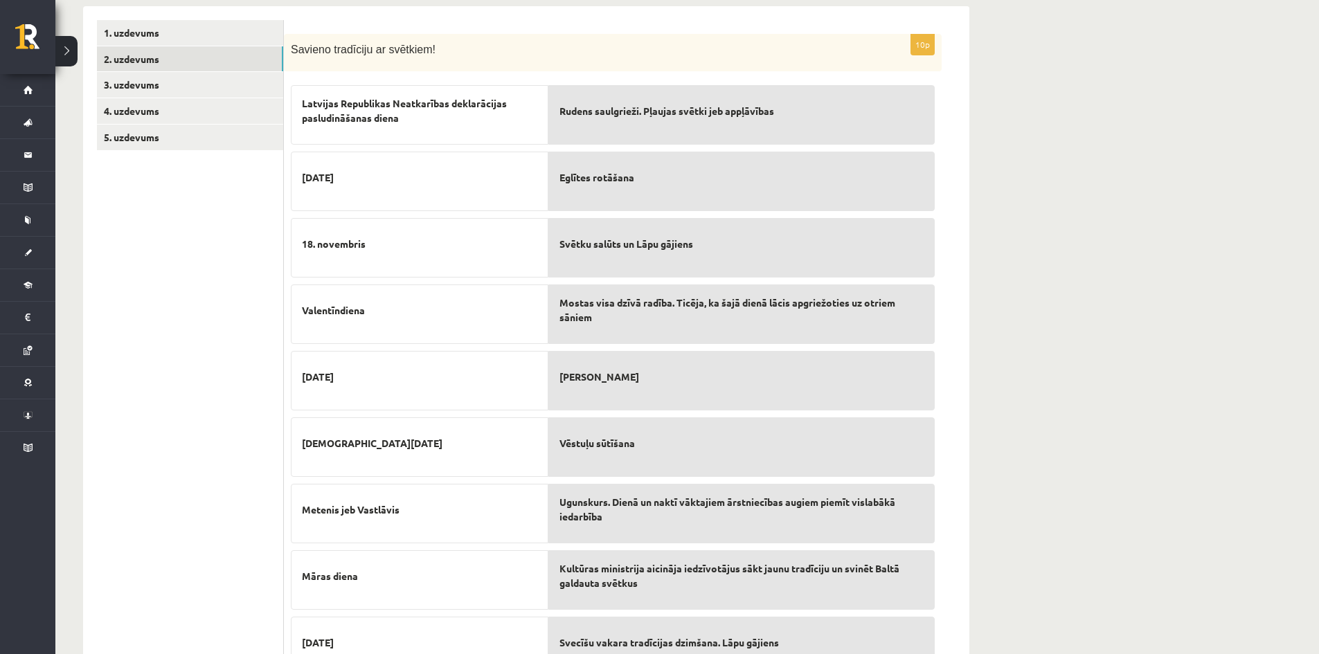
drag, startPoint x: 708, startPoint y: 213, endPoint x: 1100, endPoint y: 224, distance: 391.4
click at [1100, 224] on div "**********" at bounding box center [687, 308] width 1264 height 967
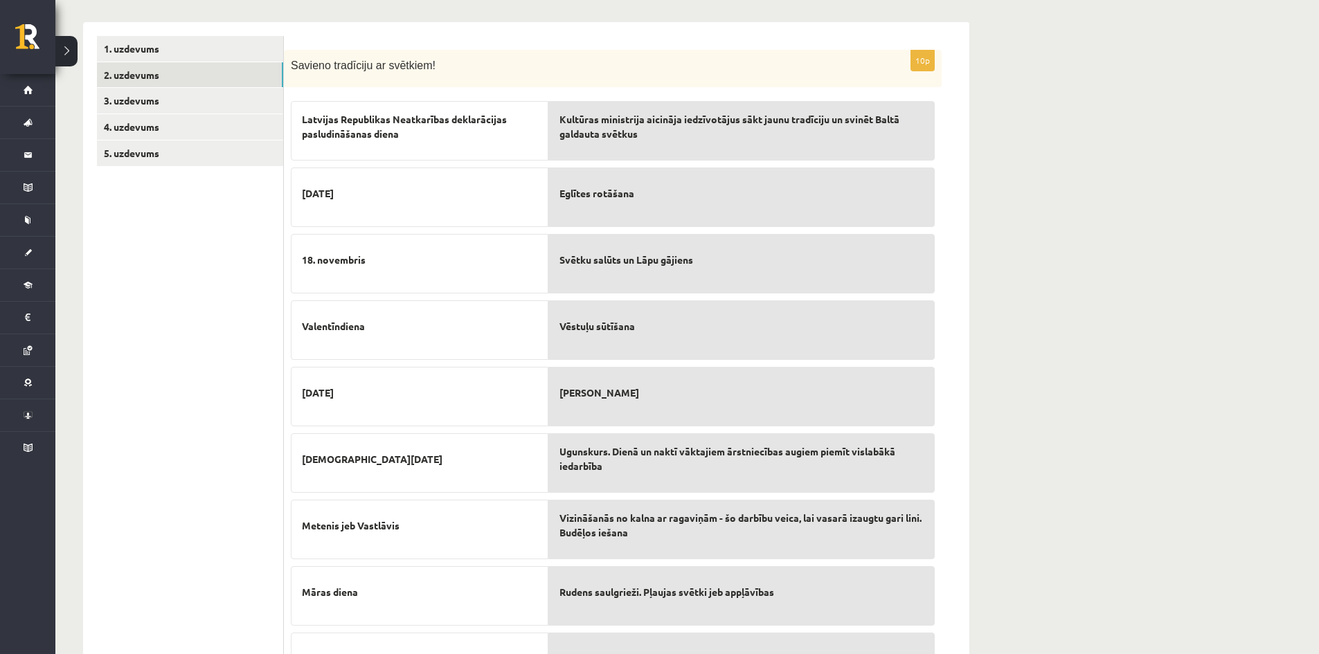
scroll to position [159, 0]
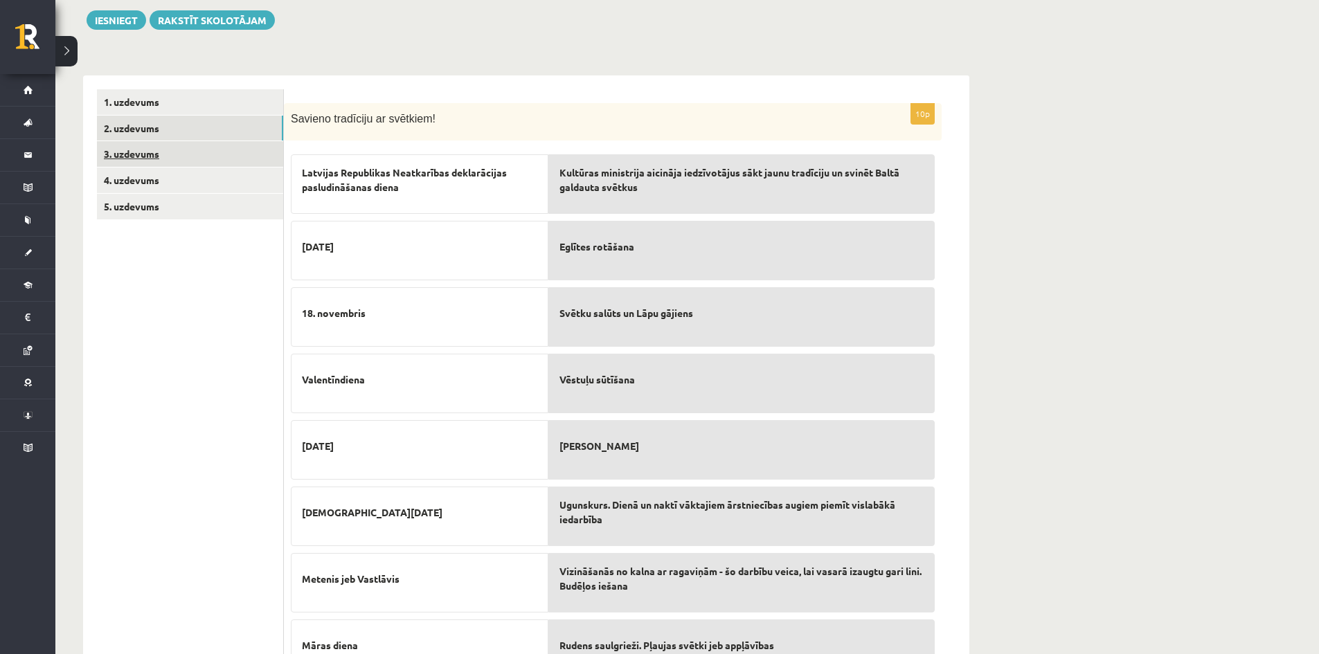
click at [109, 148] on link "3. uzdevums" at bounding box center [190, 154] width 186 height 26
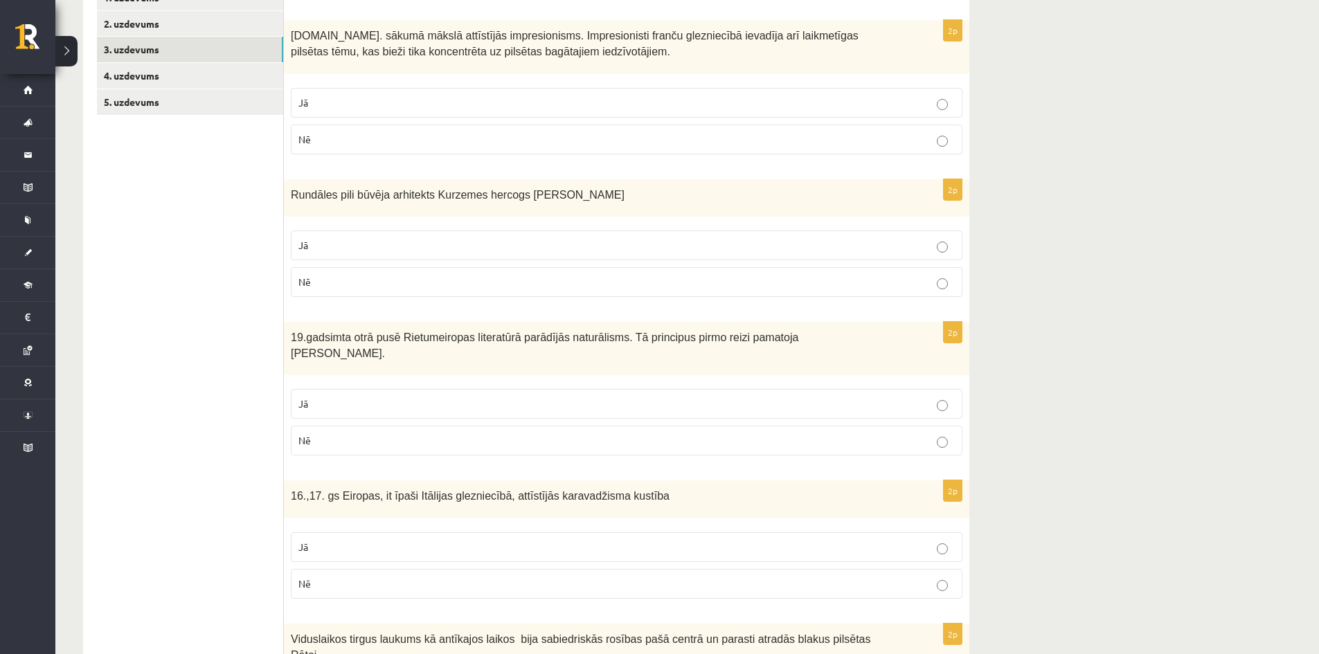
scroll to position [271, 0]
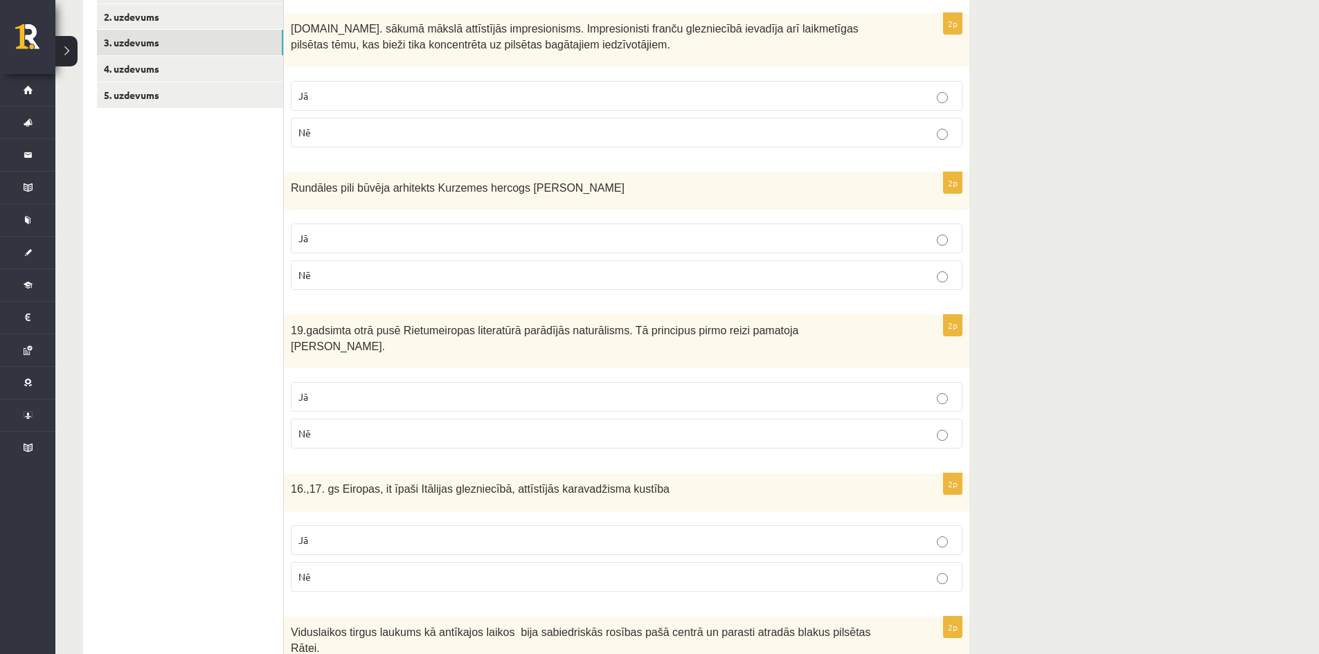
click at [357, 90] on p "Jā" at bounding box center [626, 96] width 656 height 15
click at [332, 271] on p "Nē" at bounding box center [626, 275] width 656 height 15
drag, startPoint x: 337, startPoint y: 343, endPoint x: 332, endPoint y: 364, distance: 20.7
drag, startPoint x: 332, startPoint y: 364, endPoint x: 322, endPoint y: 373, distance: 13.7
click at [322, 382] on label "Jā" at bounding box center [627, 397] width 672 height 30
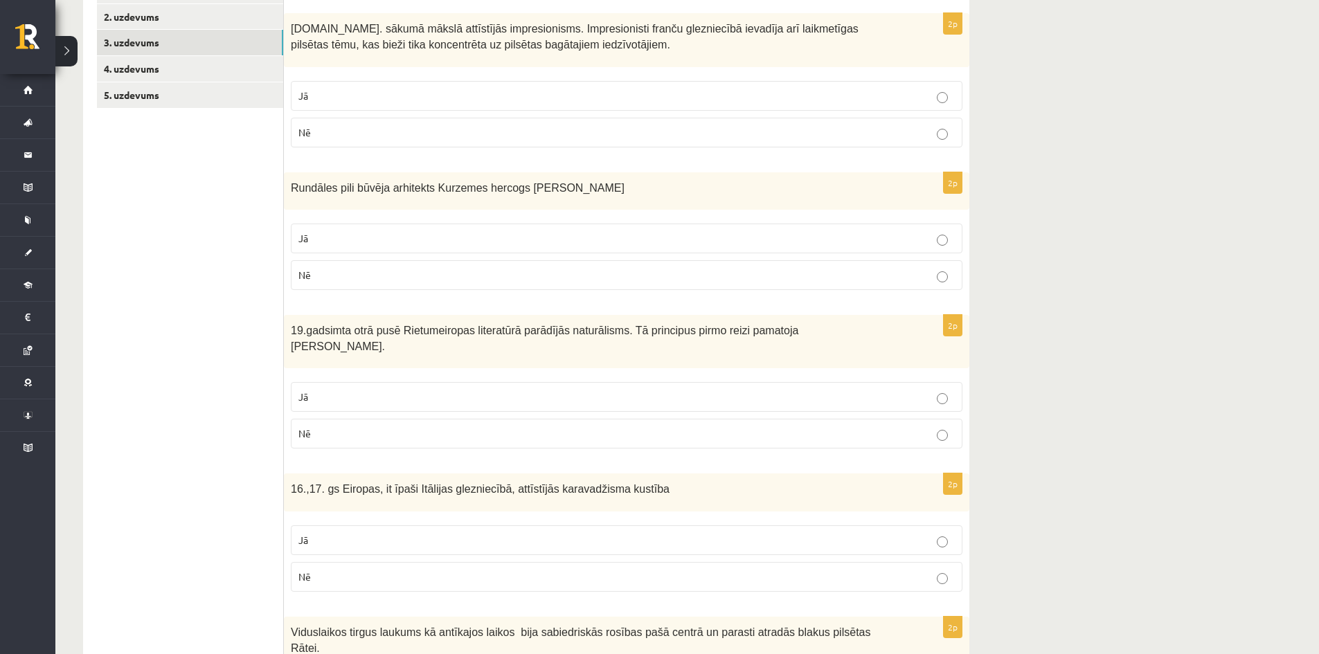
click at [362, 571] on label "Nē" at bounding box center [627, 577] width 672 height 30
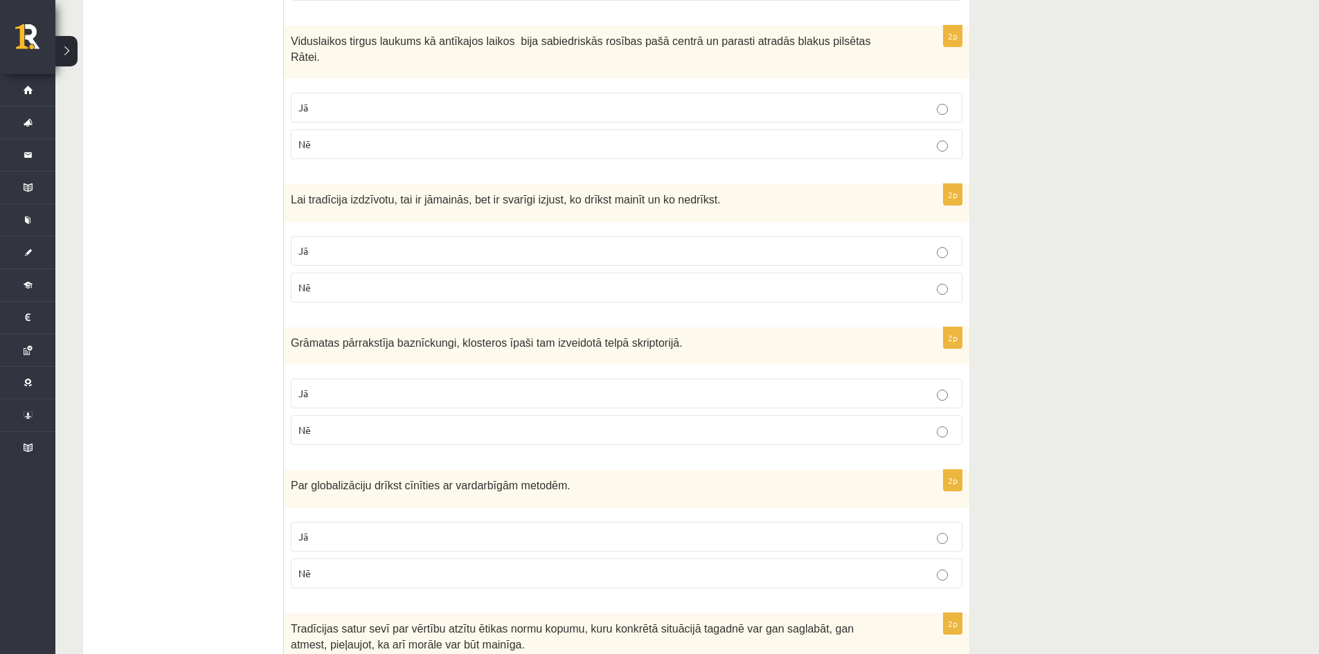
scroll to position [877, 0]
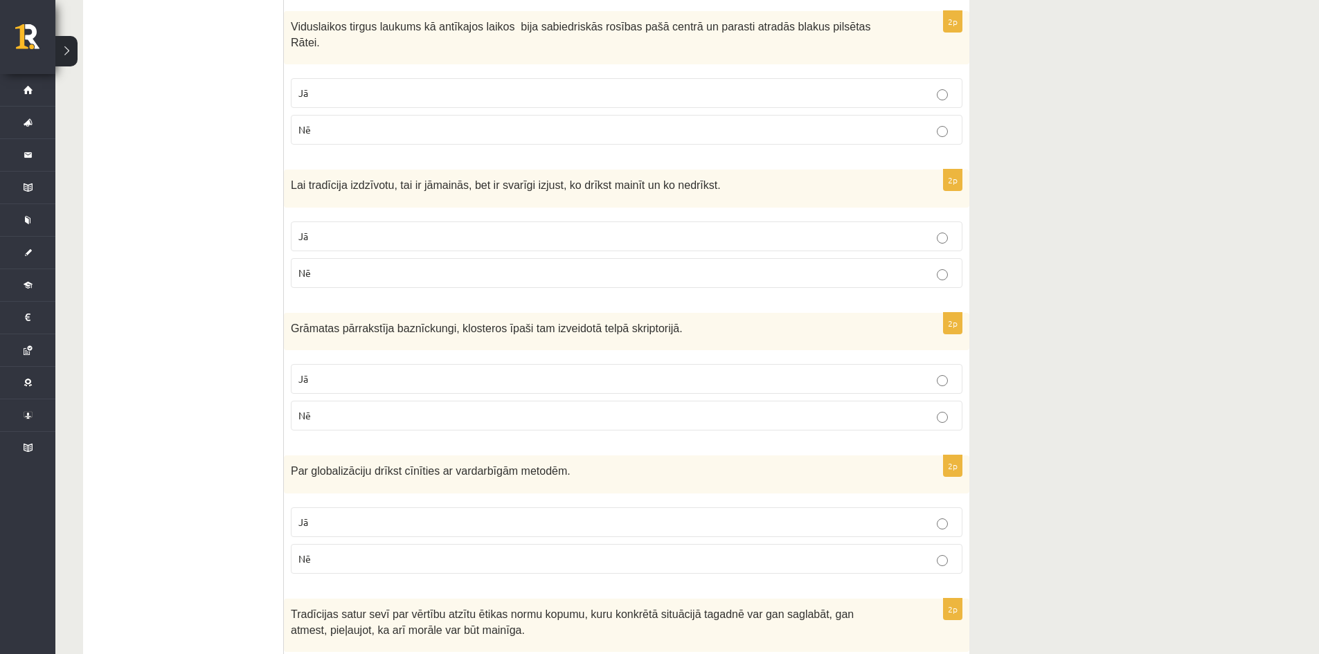
click at [466, 86] on p "Jā" at bounding box center [626, 93] width 656 height 15
click at [401, 229] on p "Jā" at bounding box center [626, 236] width 656 height 15
click at [395, 372] on p "Jā" at bounding box center [626, 379] width 656 height 15
click at [347, 544] on label "Nē" at bounding box center [627, 559] width 672 height 30
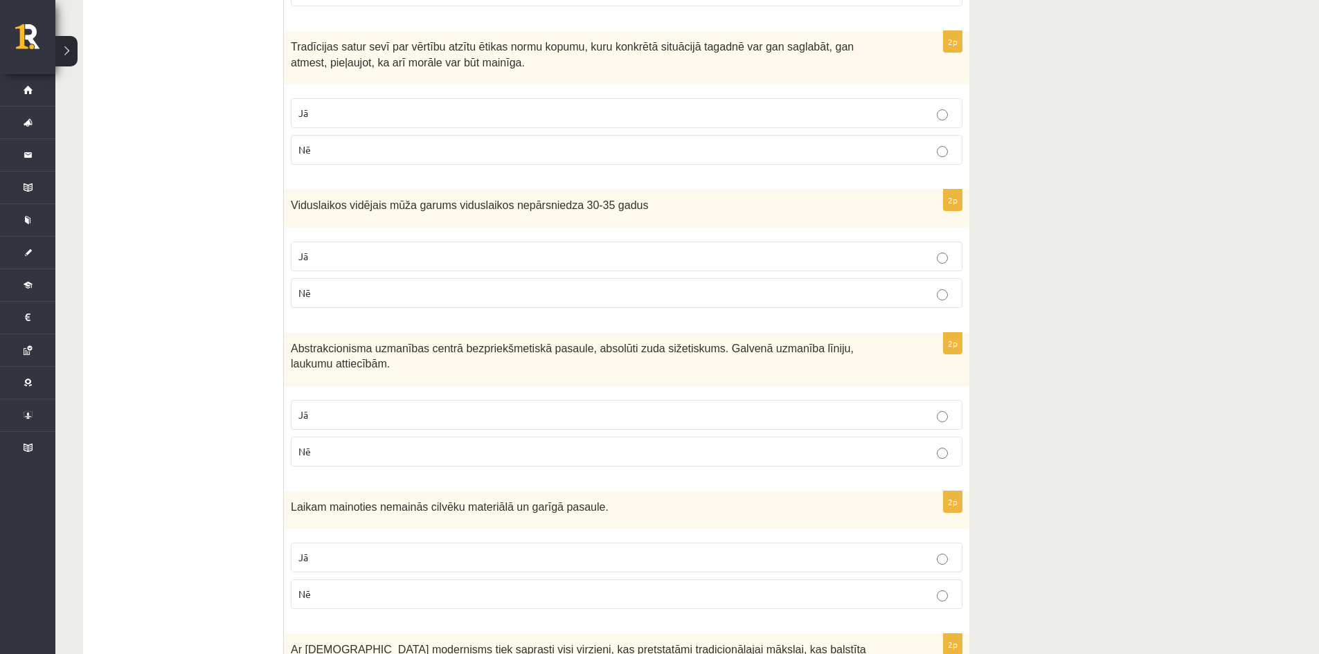
scroll to position [1448, 0]
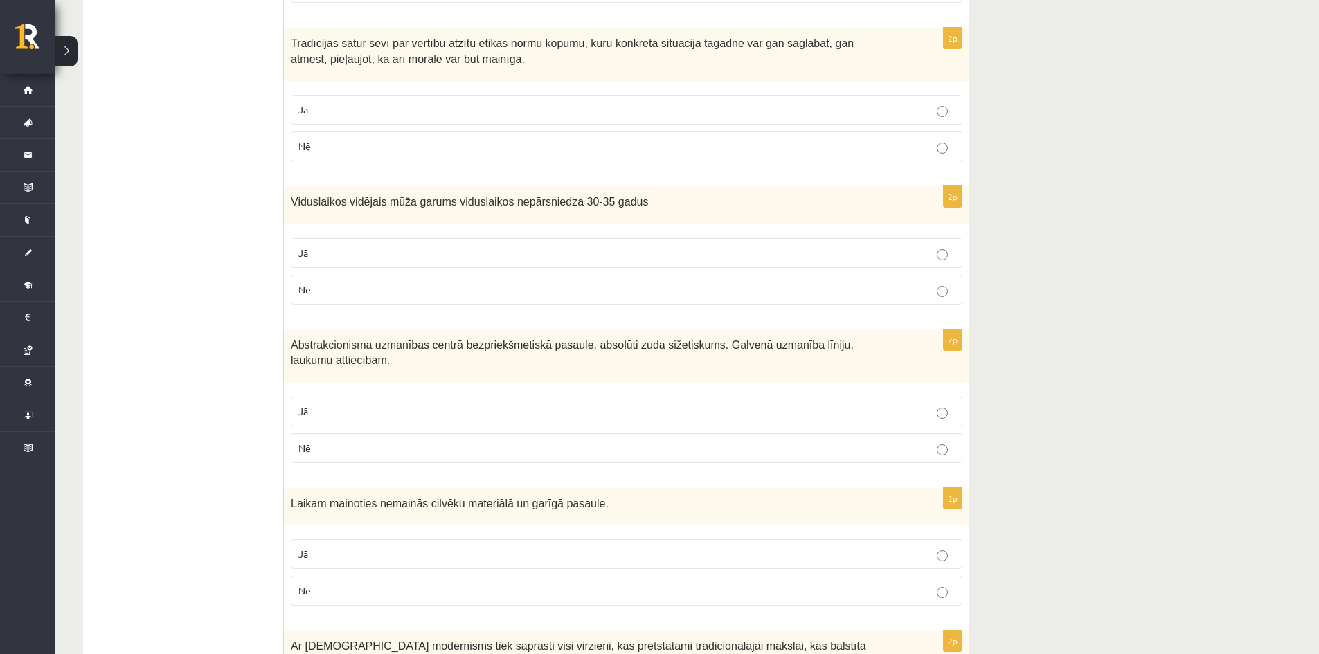
click at [408, 95] on label "Jā" at bounding box center [627, 110] width 672 height 30
click at [403, 246] on p "Jā" at bounding box center [626, 253] width 656 height 15
click at [375, 397] on label "Jā" at bounding box center [627, 412] width 672 height 30
click at [433, 576] on label "Nē" at bounding box center [627, 591] width 672 height 30
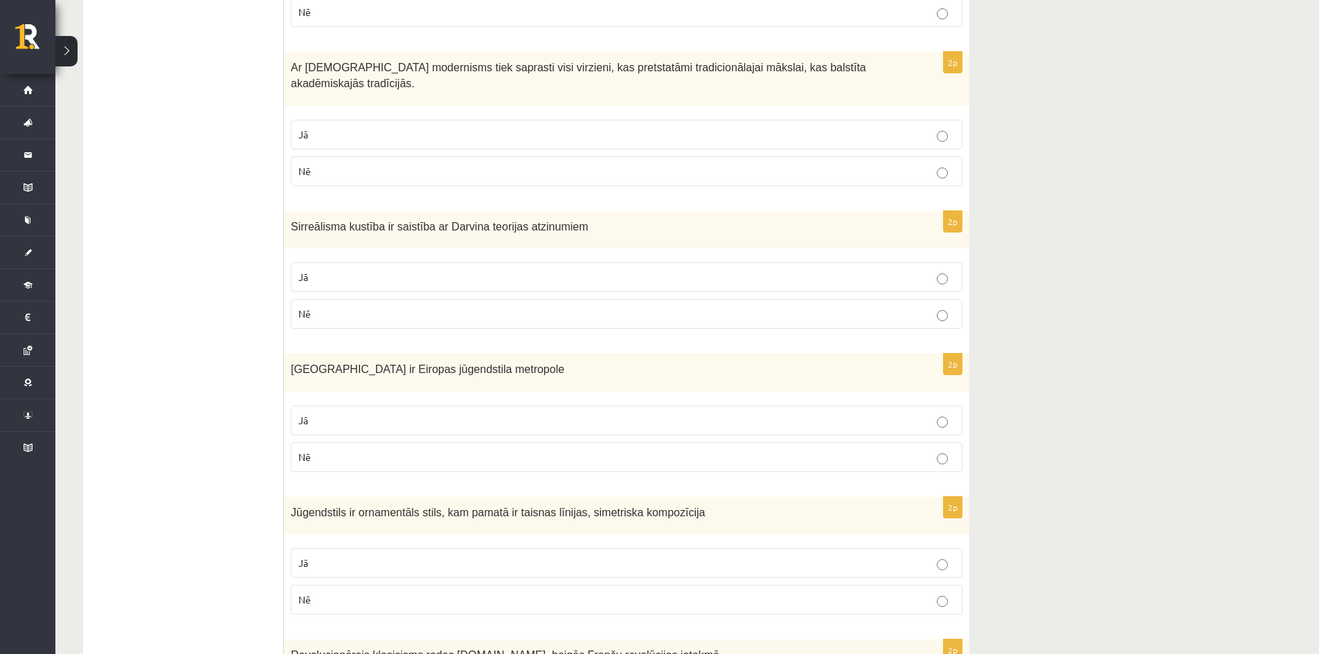
scroll to position [2037, 0]
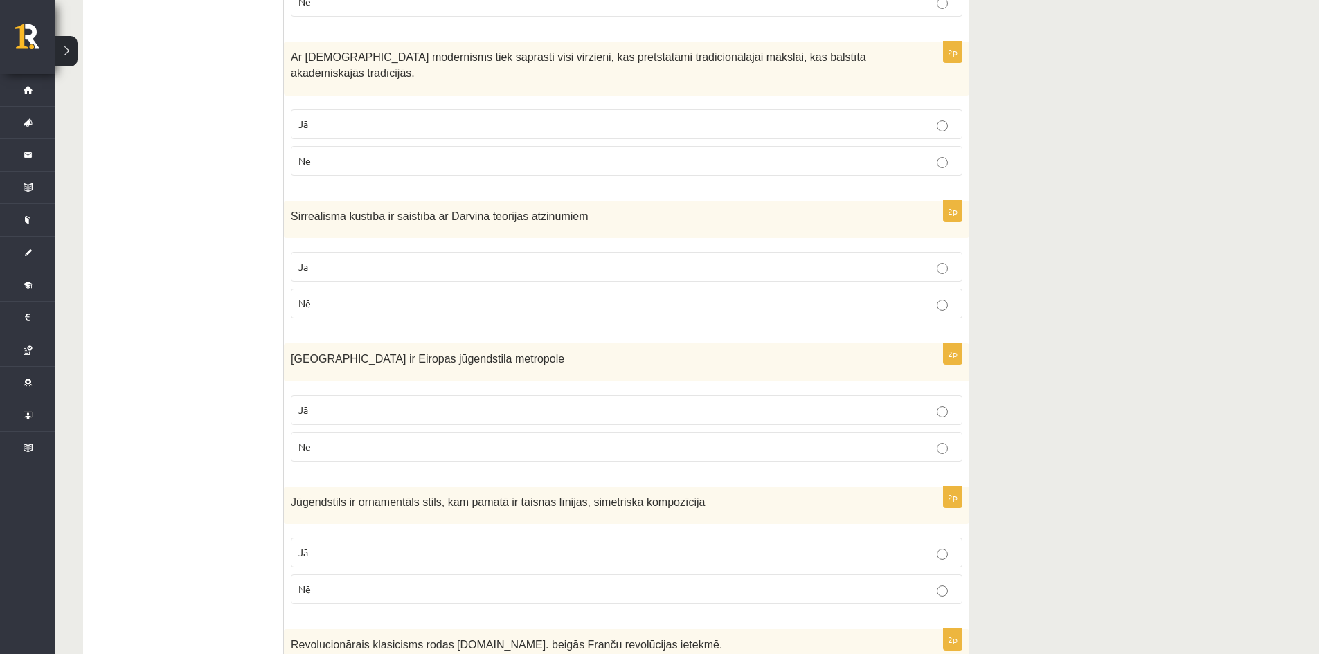
click at [291, 109] on label "Jā" at bounding box center [627, 124] width 672 height 30
click at [330, 289] on label "Nē" at bounding box center [627, 304] width 672 height 30
click at [352, 403] on p "Jā" at bounding box center [626, 410] width 656 height 15
click at [352, 582] on p "Nē" at bounding box center [626, 589] width 656 height 15
drag, startPoint x: 345, startPoint y: 632, endPoint x: 370, endPoint y: 626, distance: 25.7
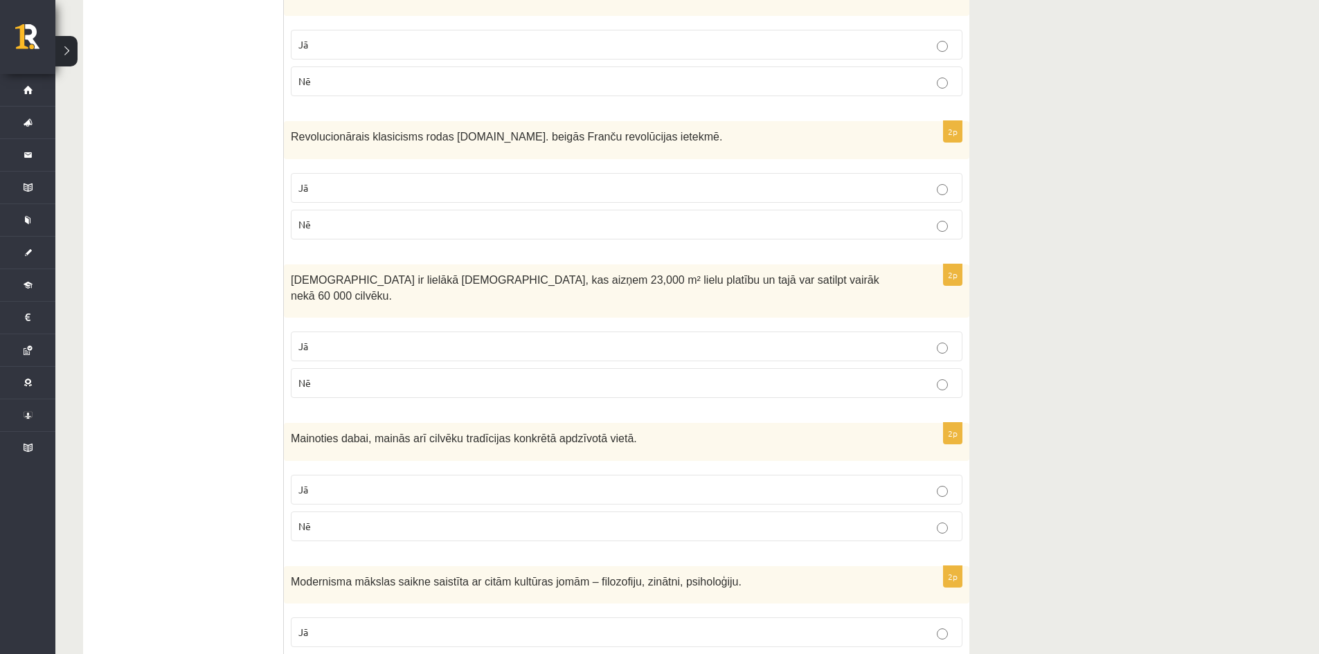
scroll to position [2551, 0]
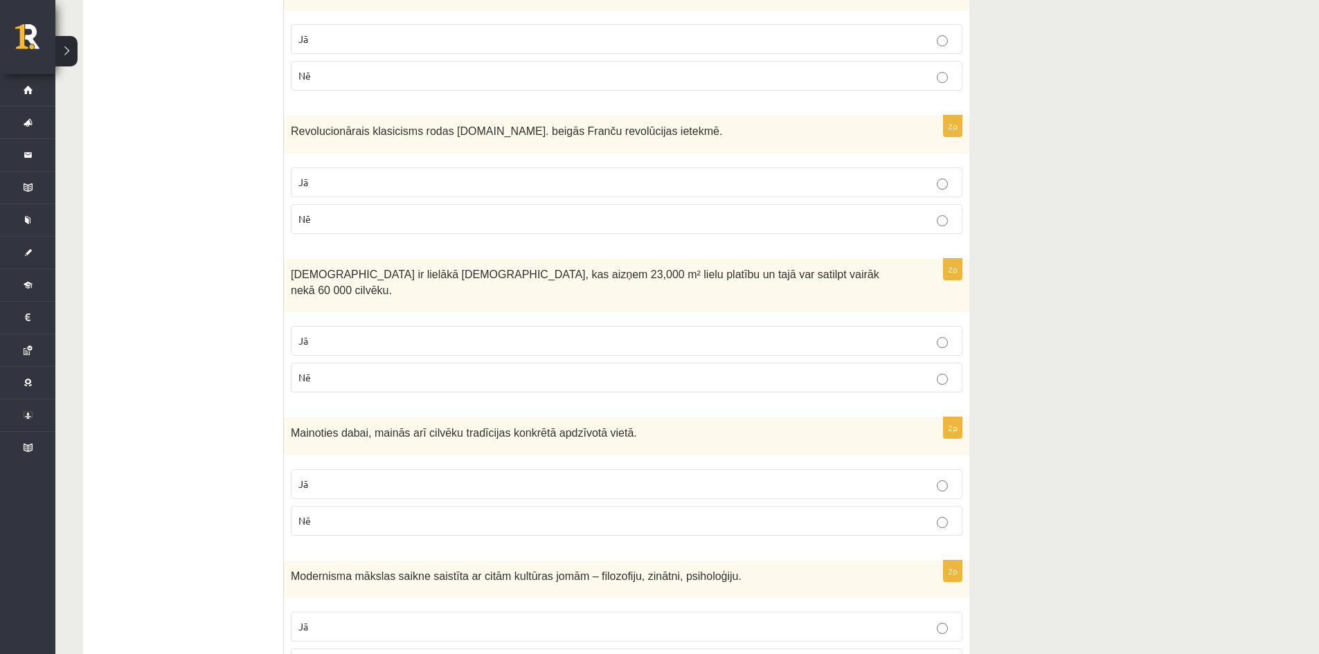
click at [760, 326] on label "Jā" at bounding box center [627, 341] width 672 height 30
click at [819, 477] on p "Jā" at bounding box center [626, 484] width 656 height 15
click at [560, 620] on p "Jā" at bounding box center [626, 627] width 656 height 15
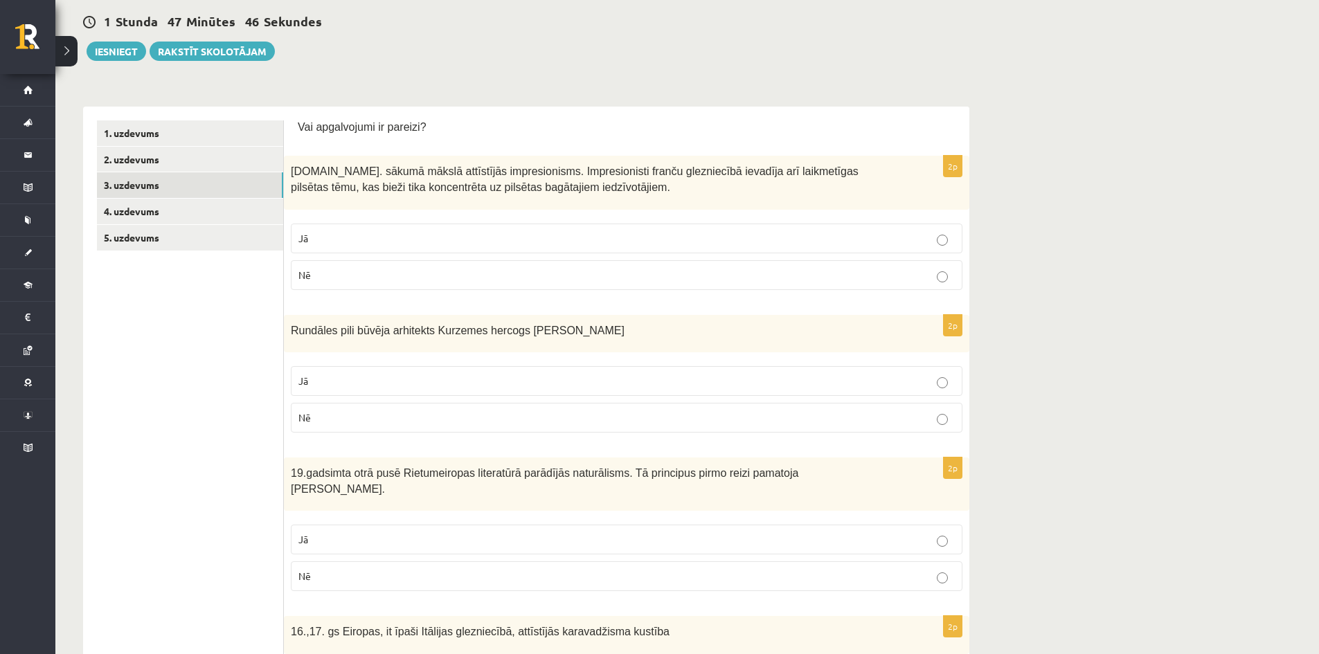
scroll to position [127, 0]
click at [132, 207] on link "4. uzdevums" at bounding box center [190, 212] width 186 height 26
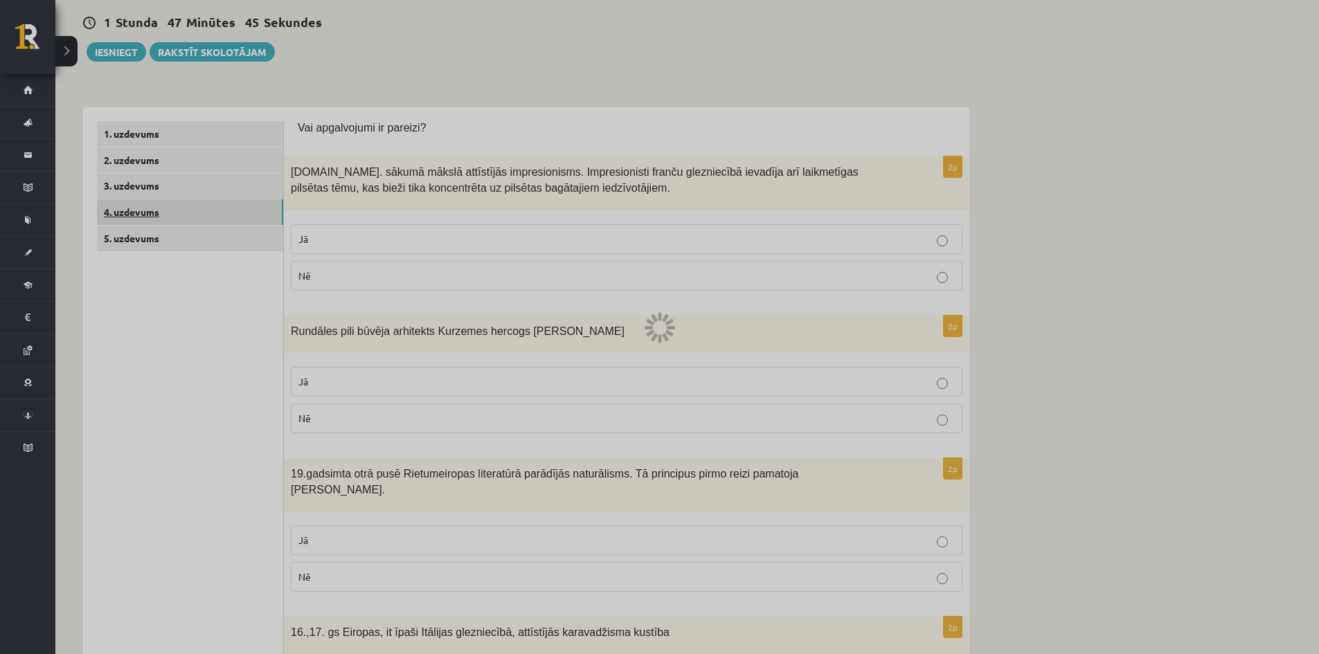
scroll to position [0, 0]
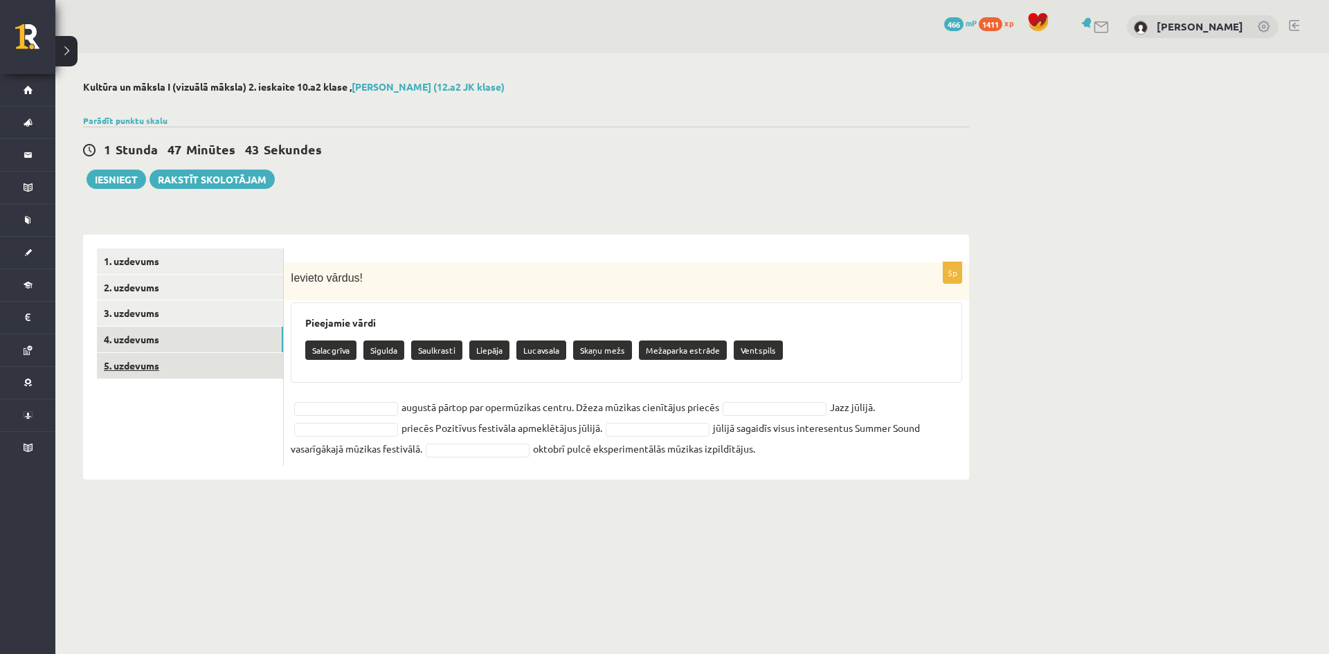
click at [121, 369] on link "5. uzdevums" at bounding box center [190, 366] width 186 height 26
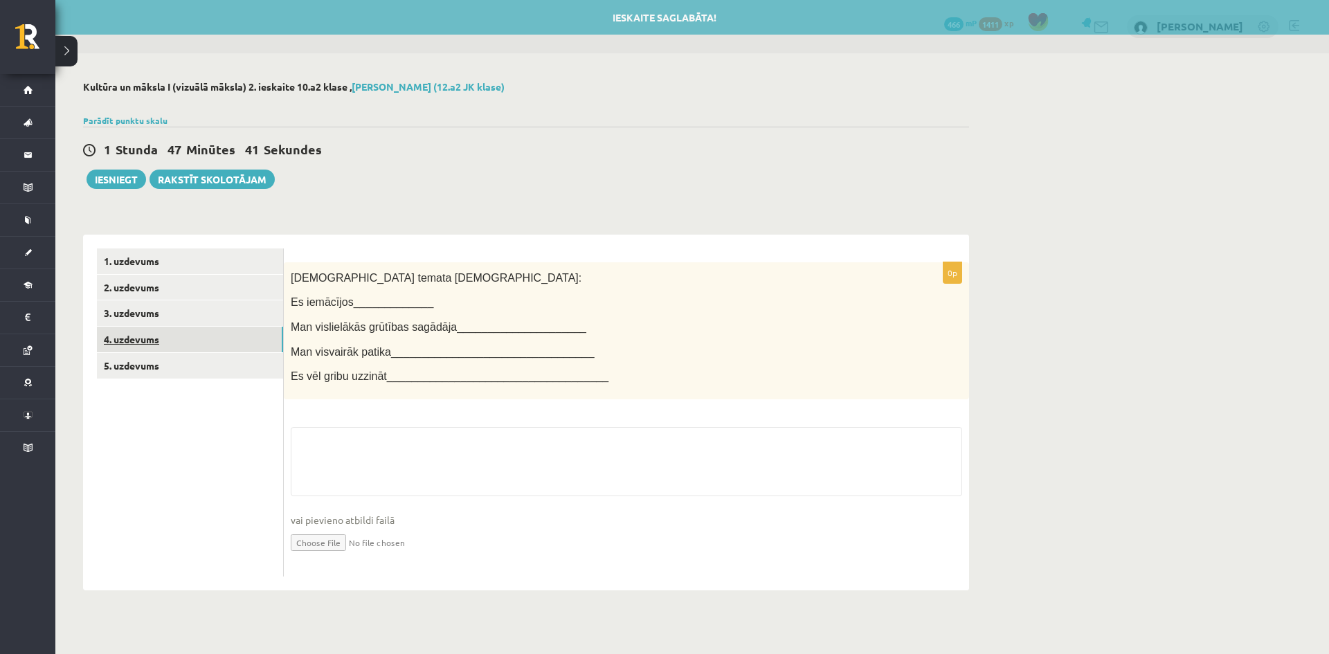
click at [127, 347] on link "4. uzdevums" at bounding box center [190, 340] width 186 height 26
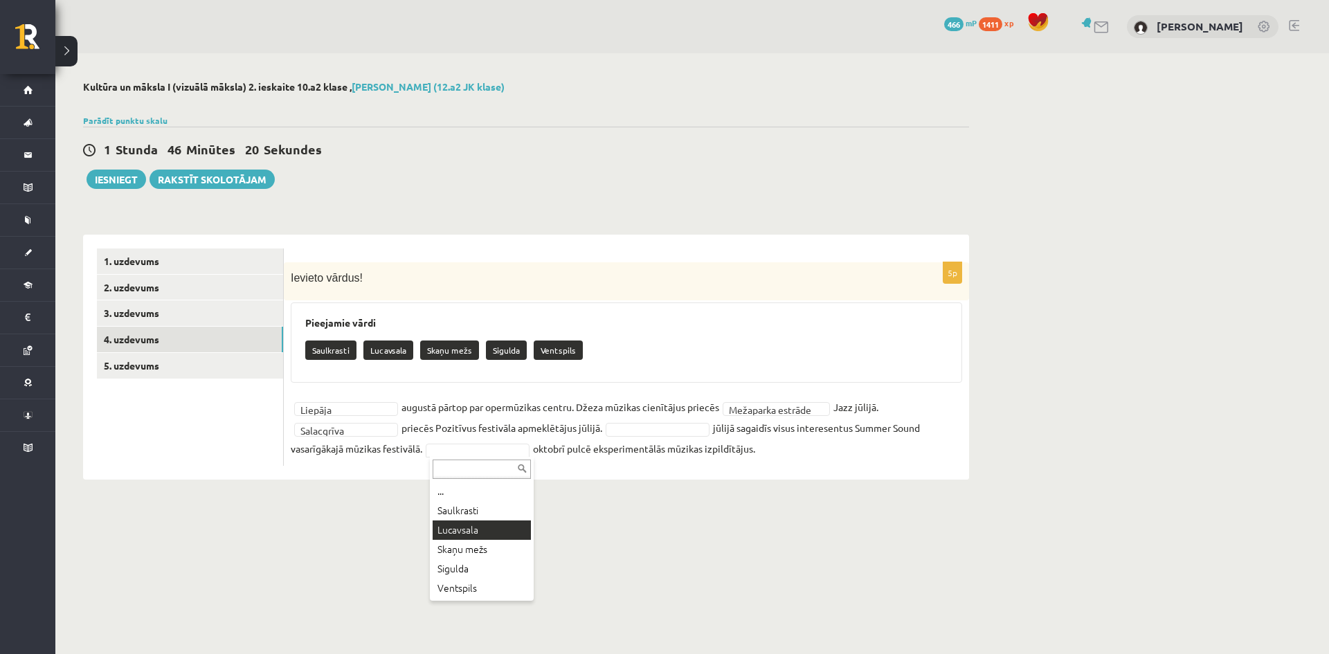
drag, startPoint x: 460, startPoint y: 526, endPoint x: 465, endPoint y: 520, distance: 8.3
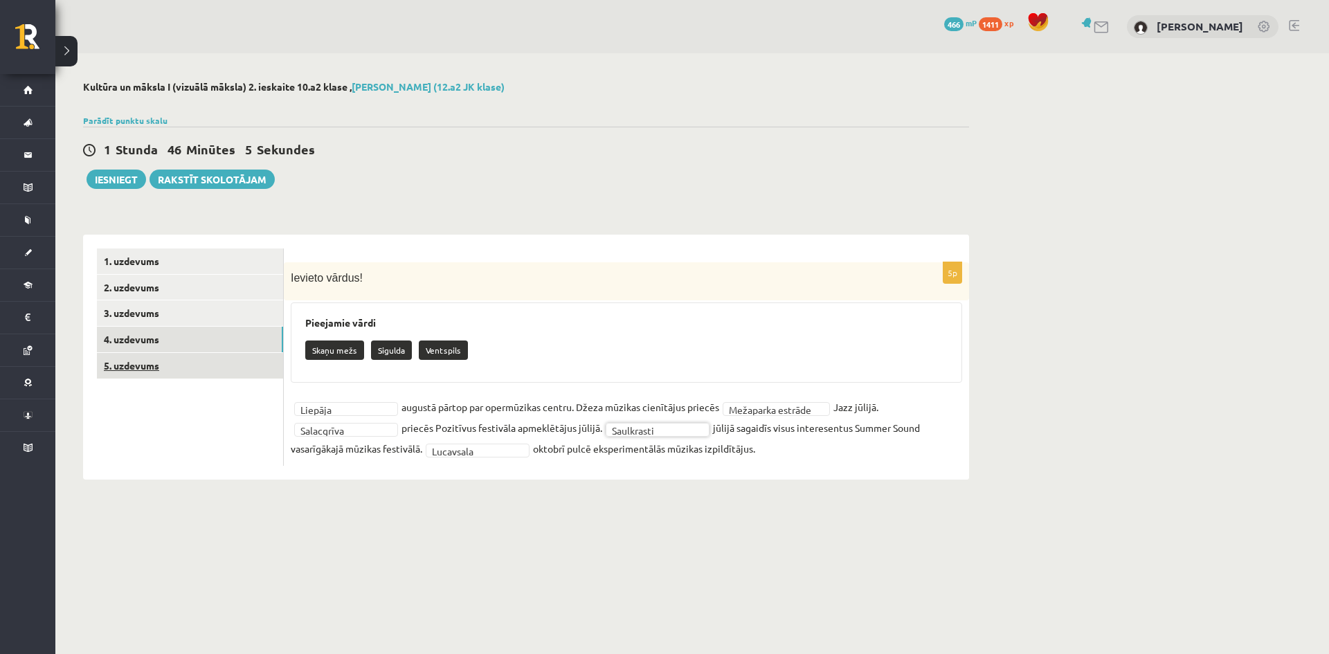
click at [142, 367] on link "5. uzdevums" at bounding box center [190, 366] width 186 height 26
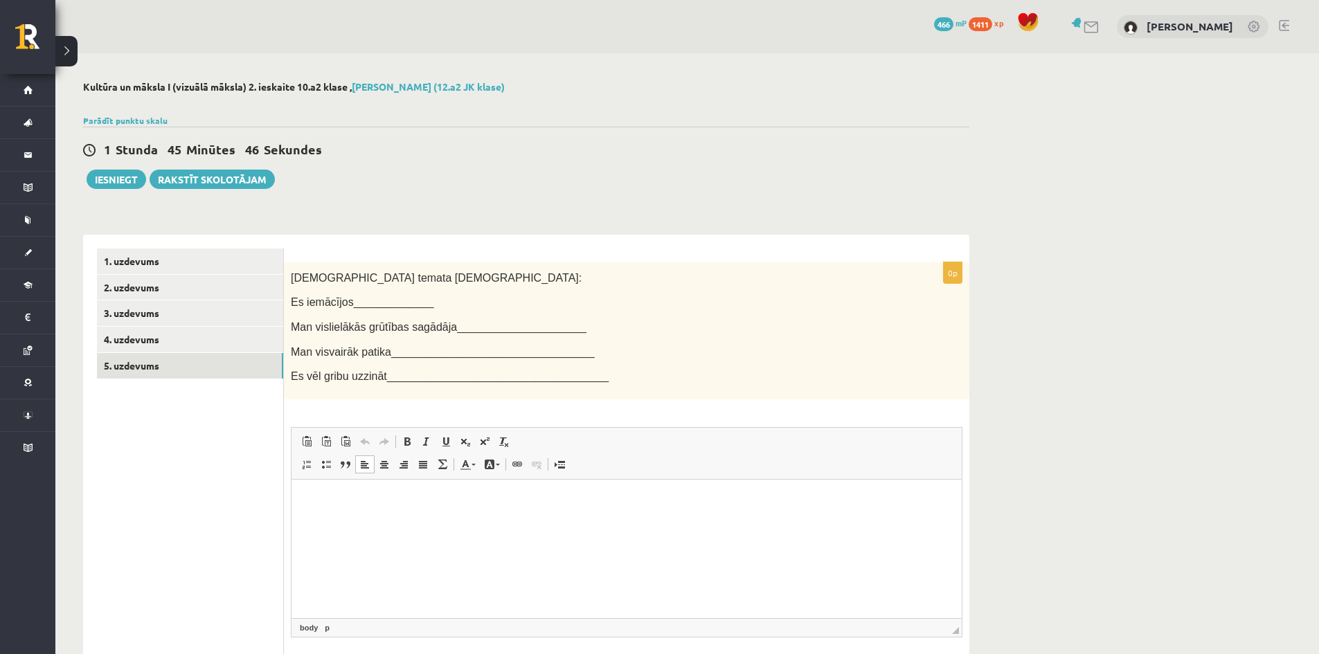
click at [309, 503] on p "Bagātinātā teksta redaktors, wiswyg-editor-user-answer-47434018677800" at bounding box center [626, 500] width 643 height 15
click at [349, 503] on p "**********" at bounding box center [626, 500] width 643 height 15
click at [394, 510] on html "**********" at bounding box center [626, 500] width 670 height 42
click at [169, 310] on link "3. uzdevums" at bounding box center [190, 313] width 186 height 26
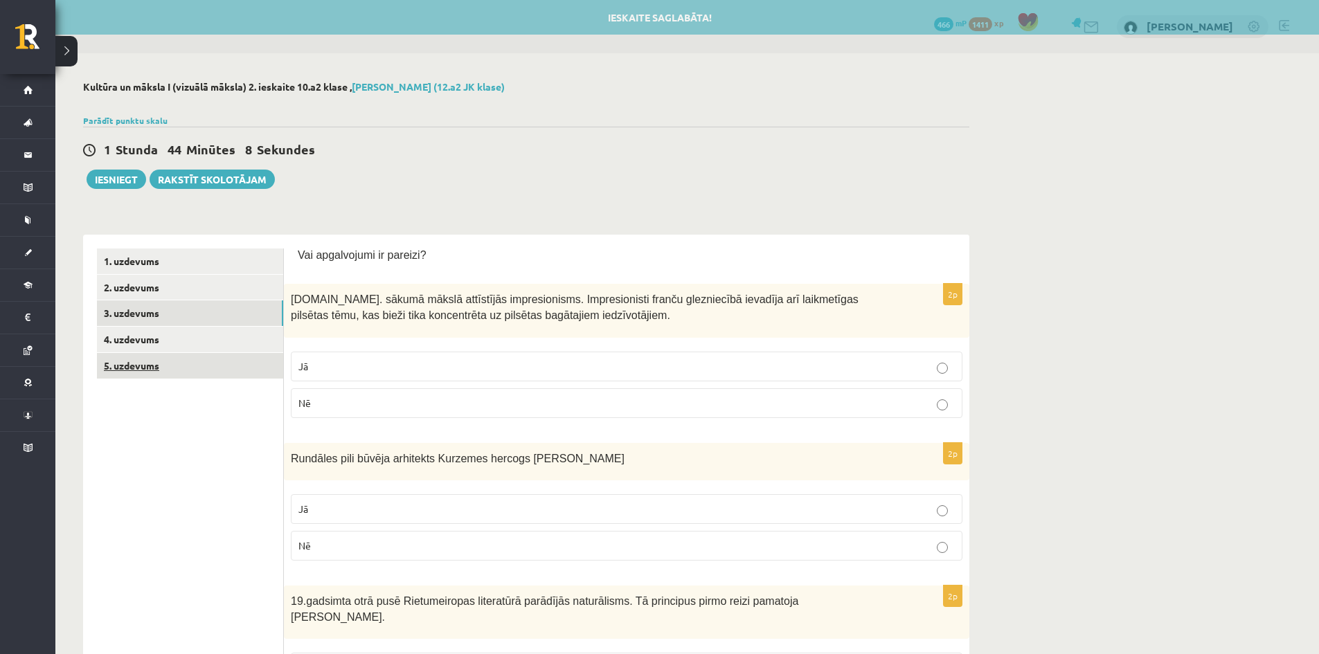
click at [156, 369] on link "5. uzdevums" at bounding box center [190, 366] width 186 height 26
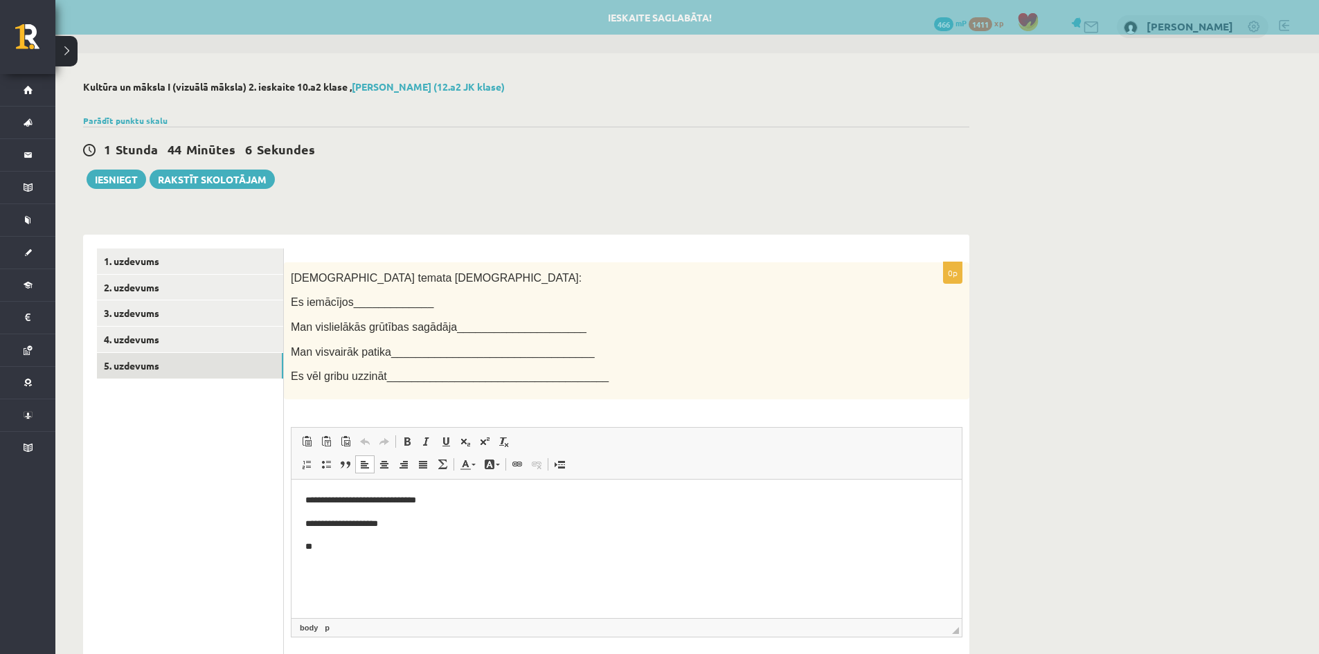
click at [356, 544] on p "**" at bounding box center [626, 546] width 643 height 15
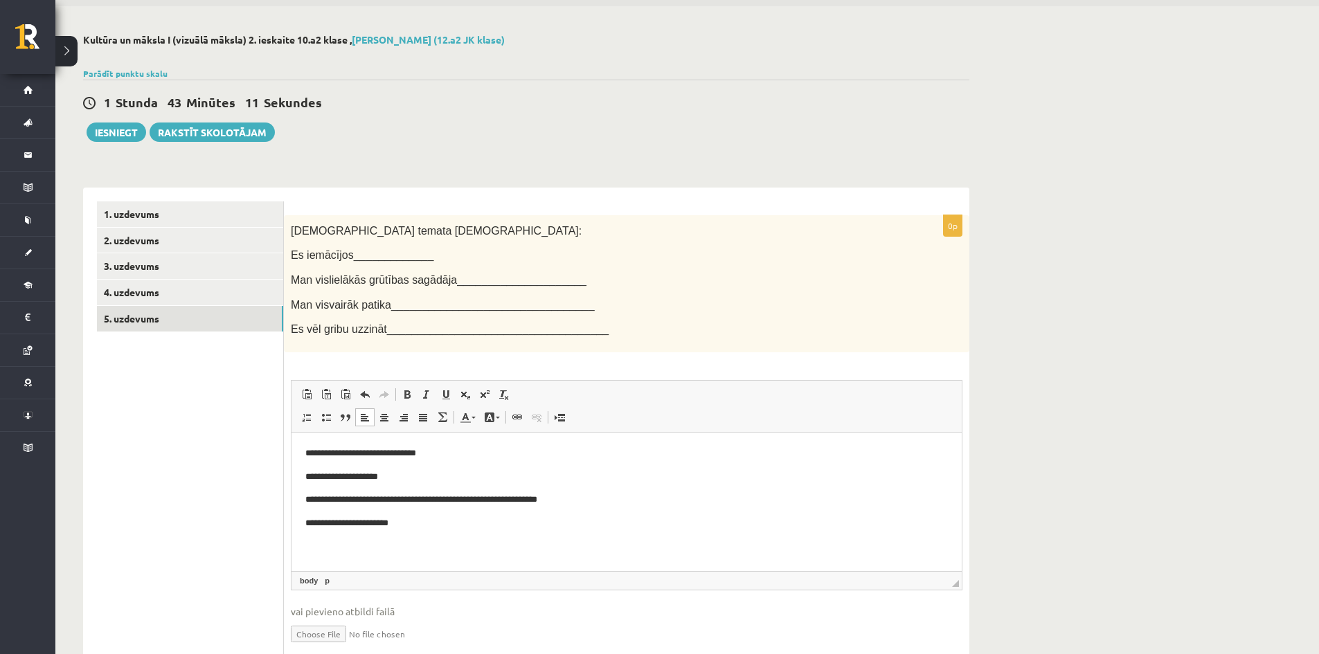
scroll to position [69, 0]
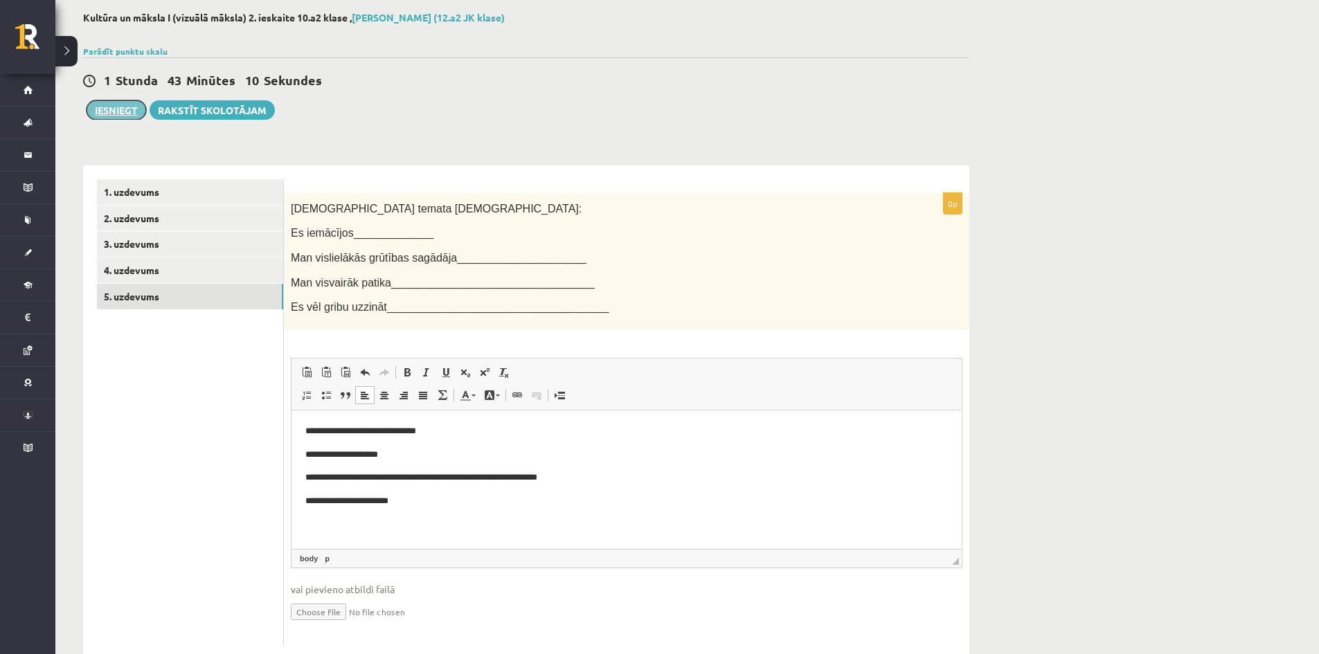
click at [116, 109] on button "Iesniegt" at bounding box center [117, 109] width 60 height 19
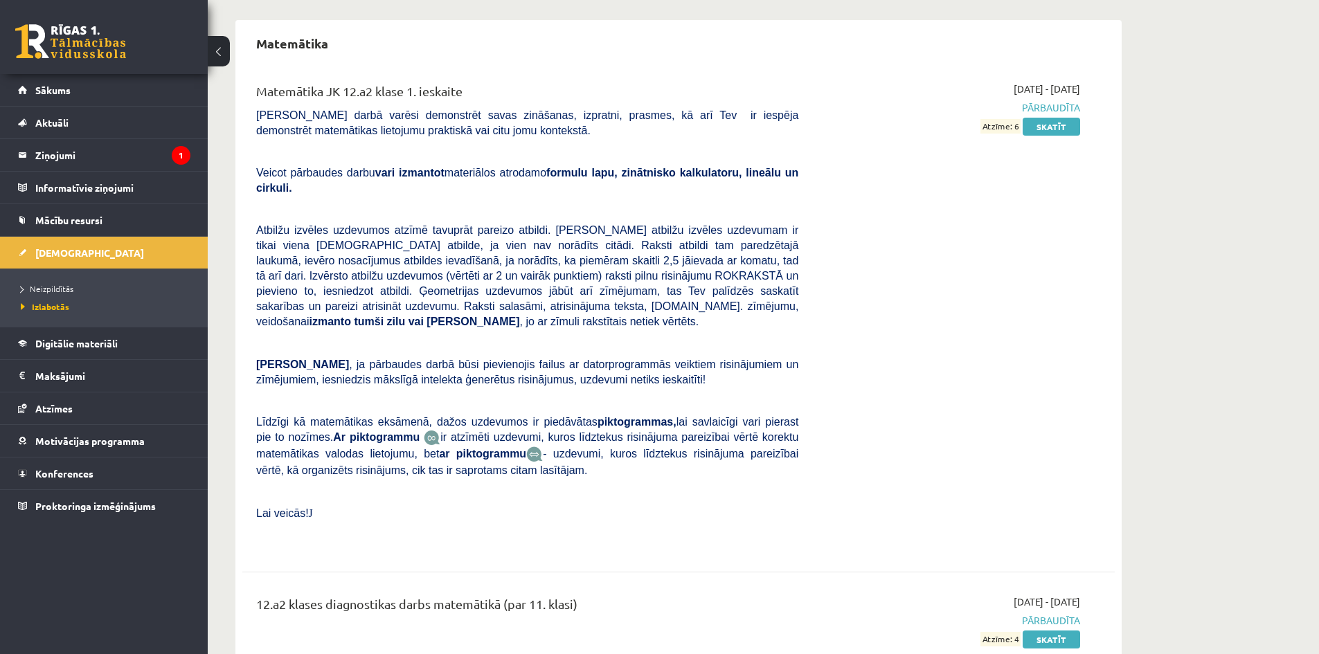
scroll to position [2011, 0]
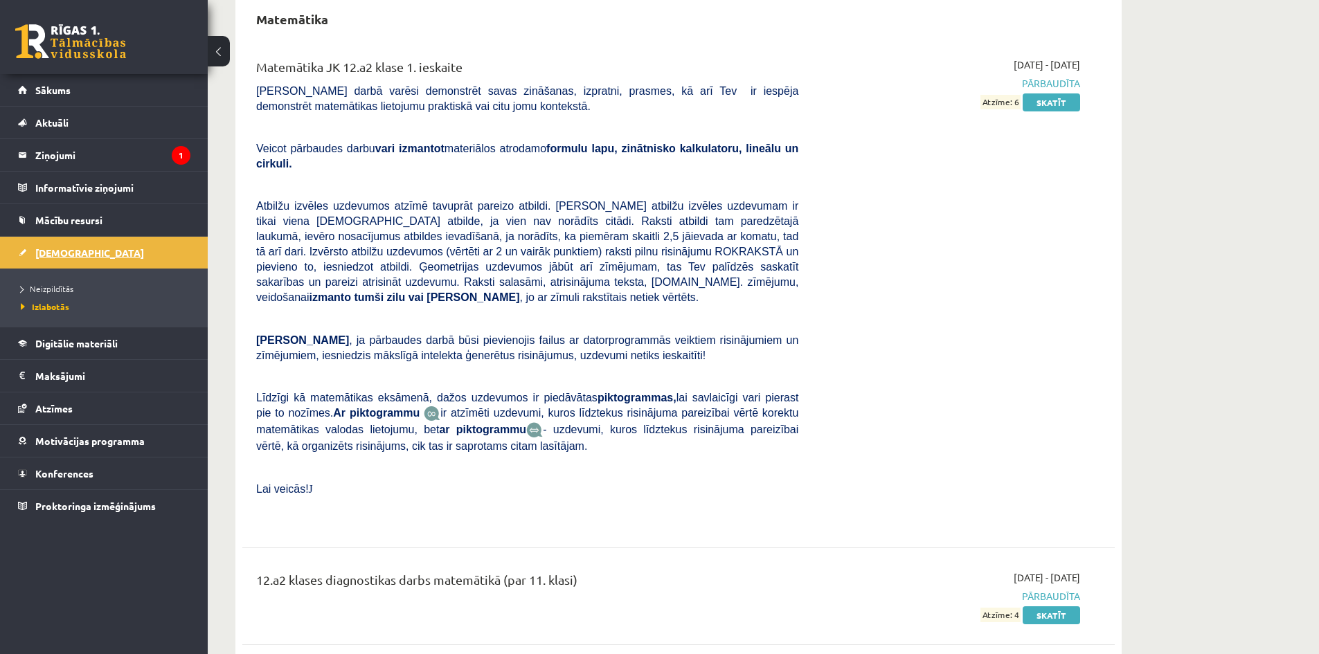
click at [73, 251] on span "[DEMOGRAPHIC_DATA]" at bounding box center [89, 252] width 109 height 12
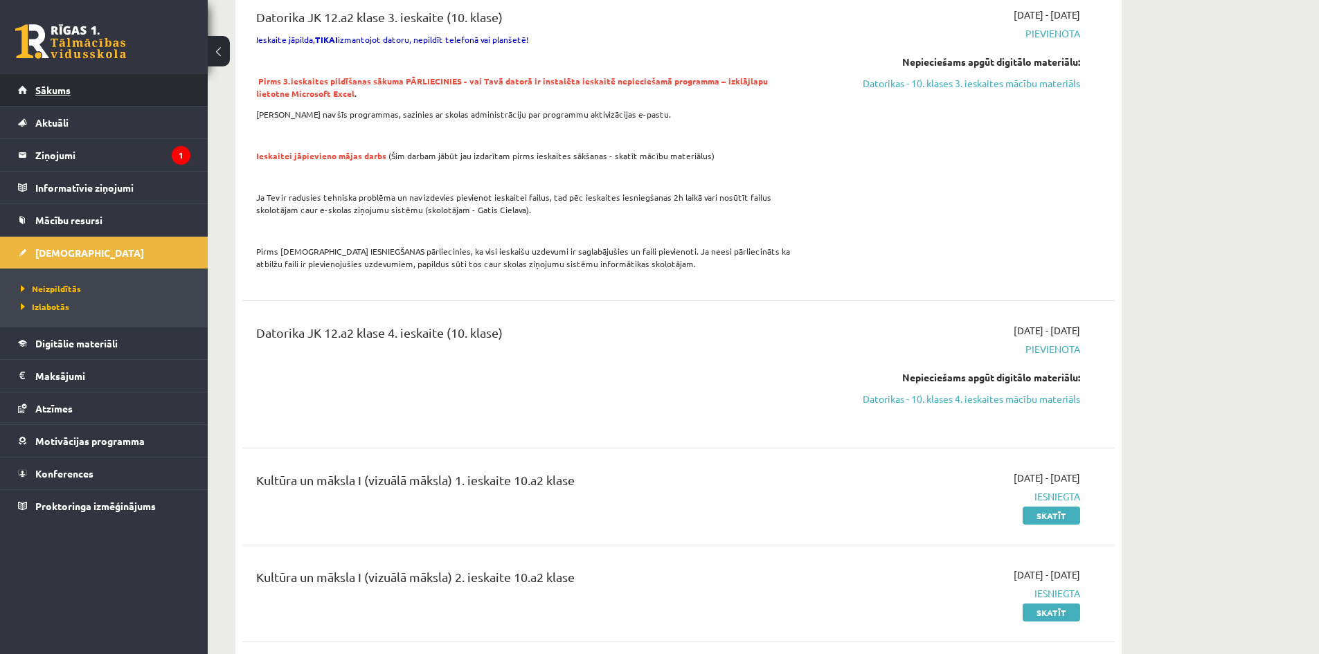
scroll to position [2011, 0]
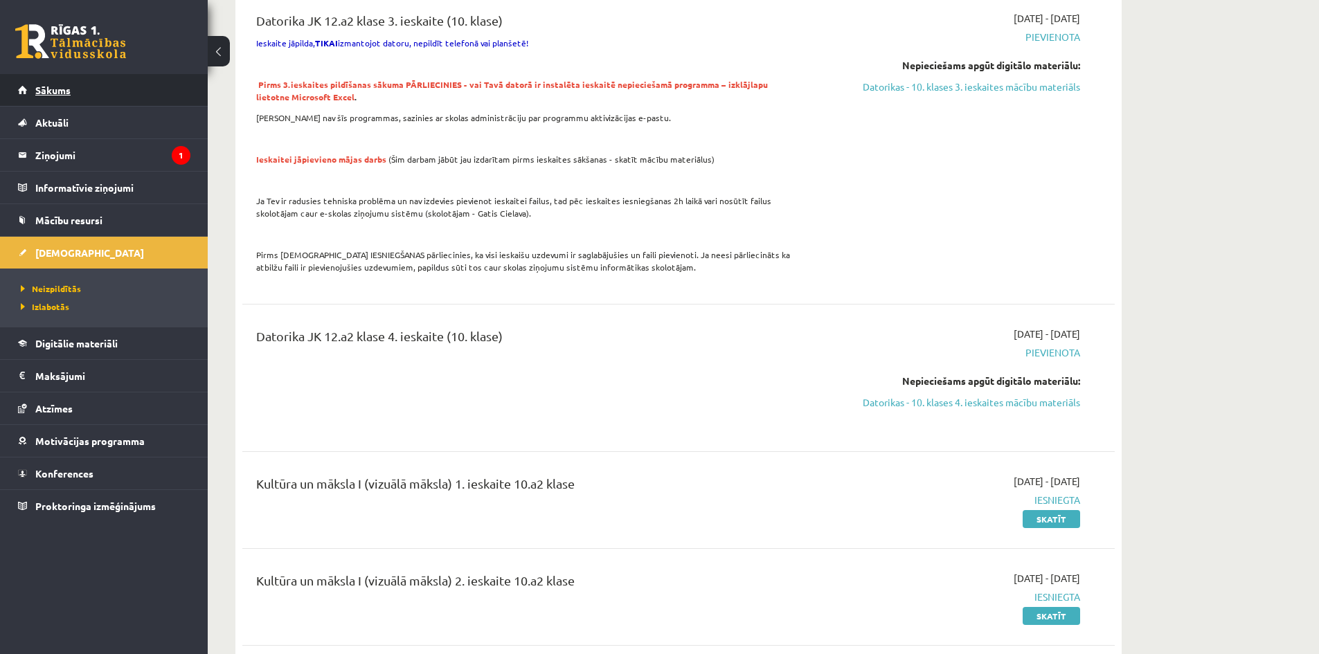
click at [21, 82] on link "Sākums" at bounding box center [104, 90] width 172 height 32
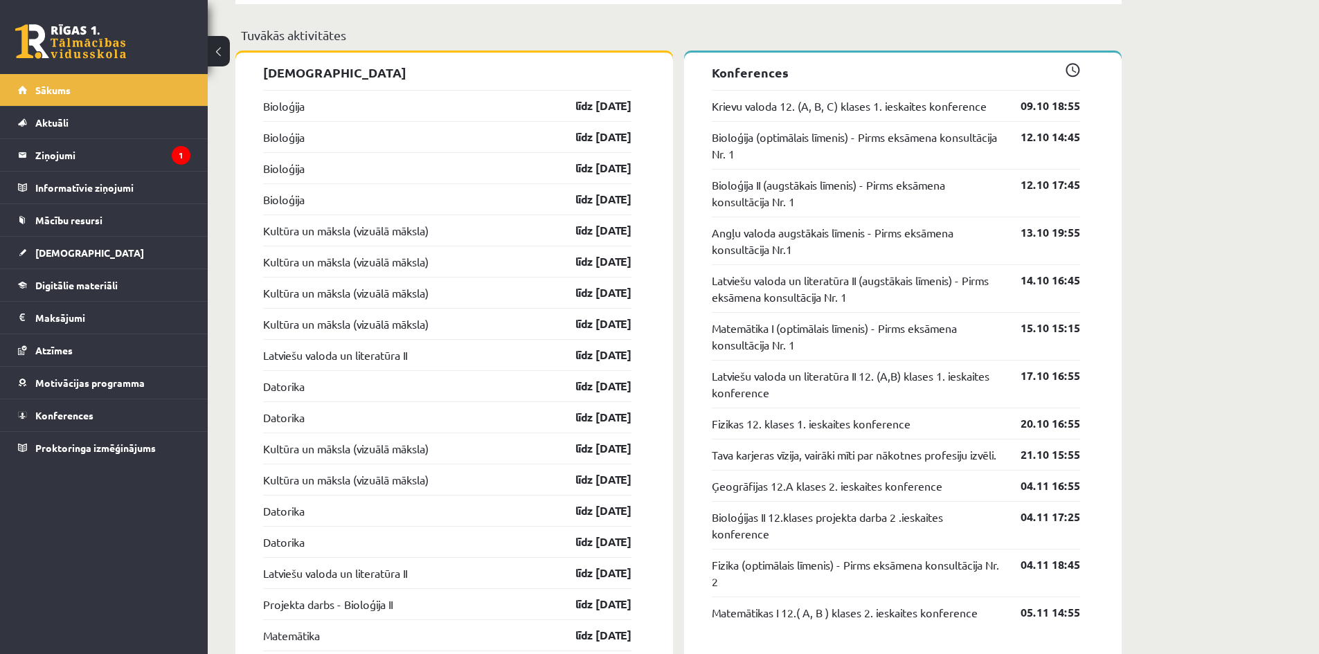
scroll to position [1246, 0]
